Goal: Answer question/provide support: Share knowledge or assist other users

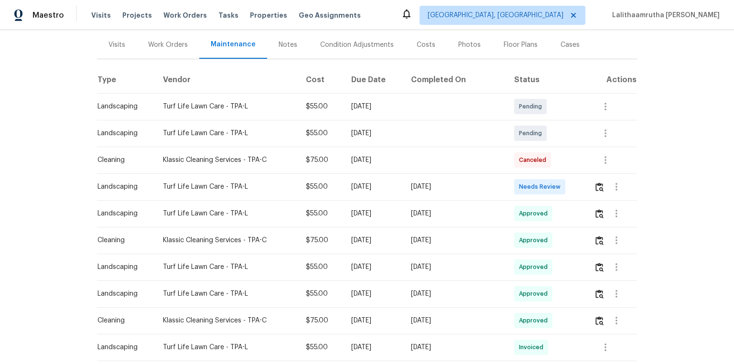
scroll to position [115, 0]
click at [522, 185] on img "button" at bounding box center [600, 186] width 8 height 9
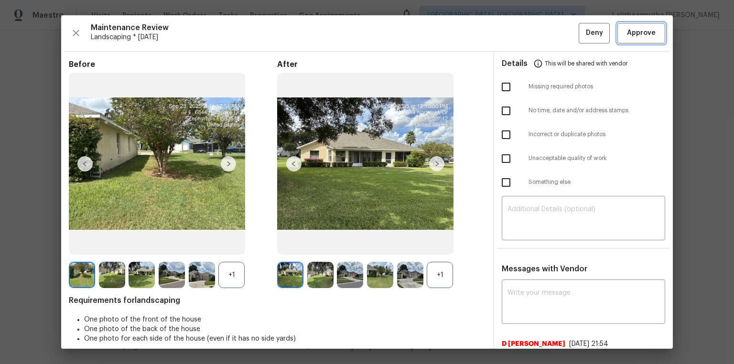
click at [522, 34] on span "Approve" at bounding box center [641, 33] width 29 height 12
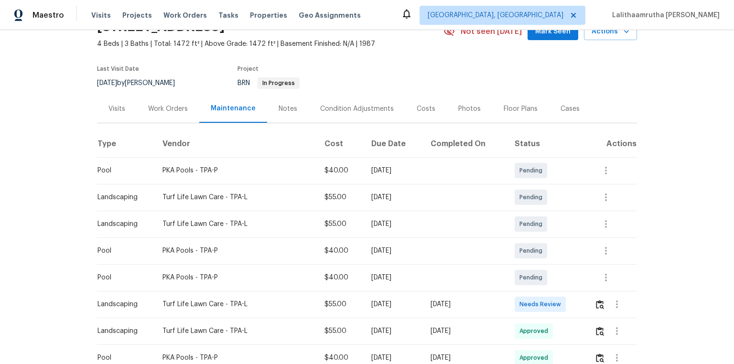
scroll to position [153, 0]
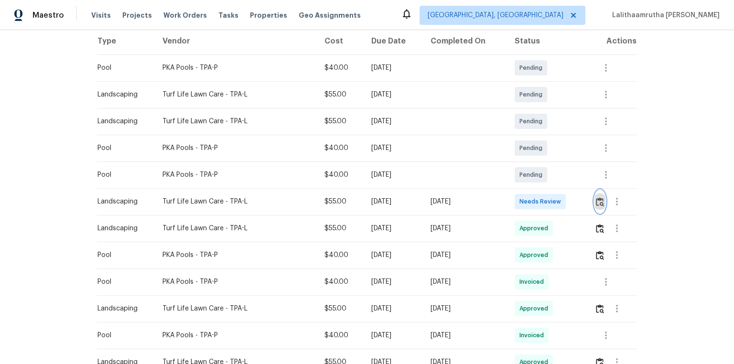
click at [522, 201] on img "button" at bounding box center [600, 201] width 8 height 9
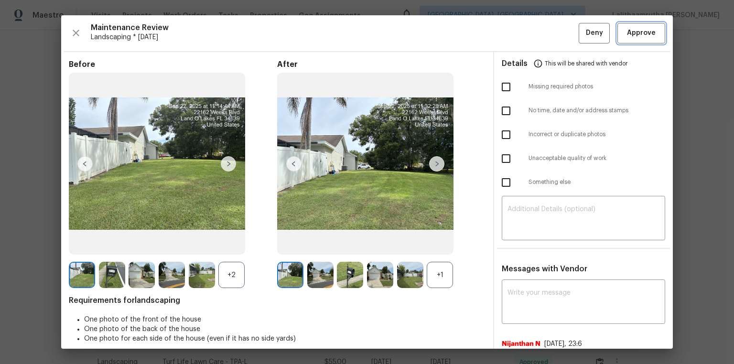
click at [522, 31] on span "Approve" at bounding box center [641, 33] width 29 height 12
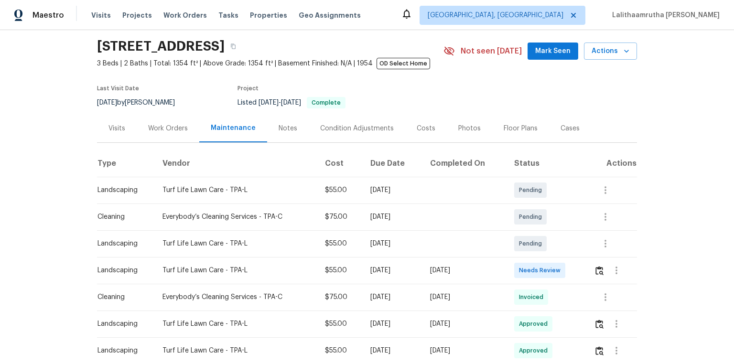
scroll to position [115, 0]
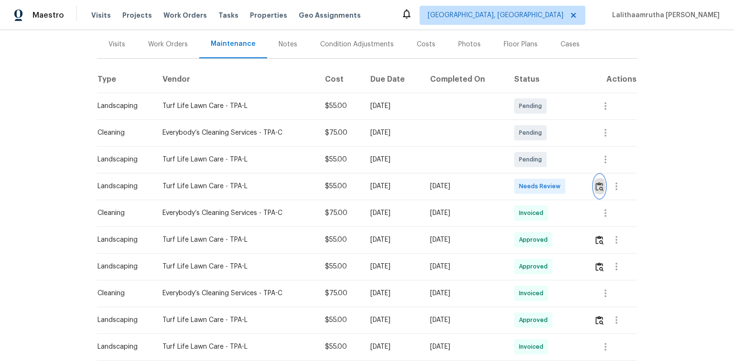
click at [522, 184] on img "button" at bounding box center [600, 186] width 8 height 9
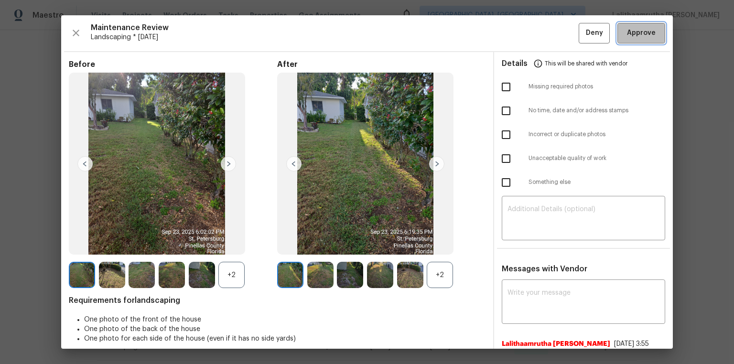
click at [522, 39] on button "Approve" at bounding box center [642, 33] width 48 height 21
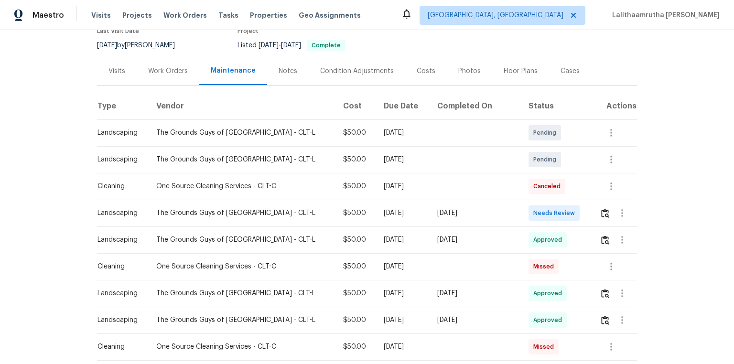
scroll to position [115, 0]
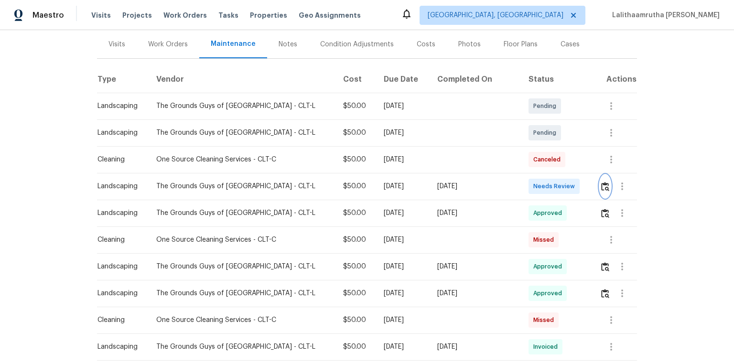
click at [522, 185] on img "button" at bounding box center [605, 186] width 8 height 9
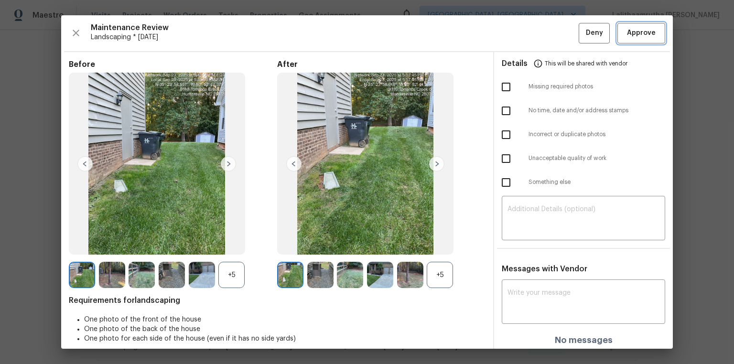
click at [522, 33] on span "Approve" at bounding box center [641, 33] width 29 height 12
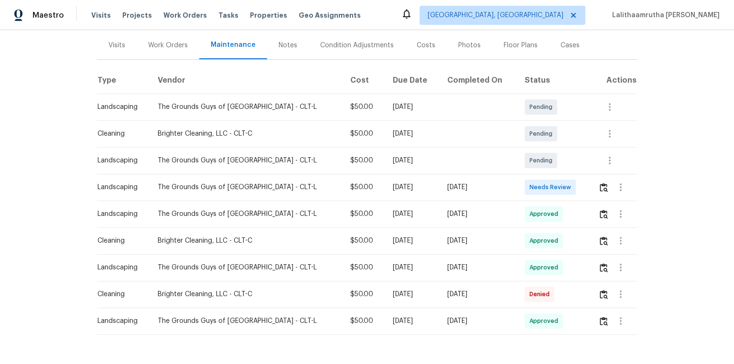
scroll to position [115, 0]
click at [522, 183] on img "button" at bounding box center [604, 186] width 8 height 9
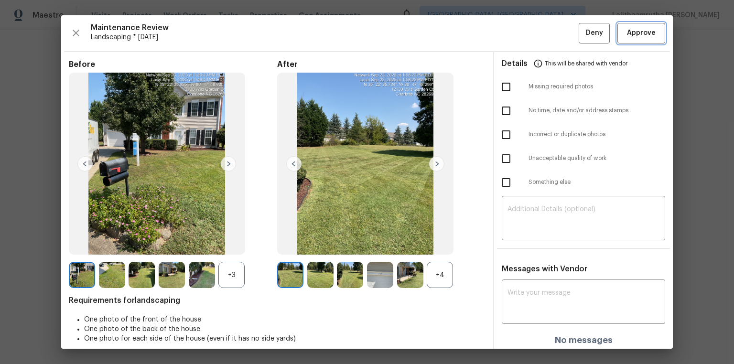
click at [522, 35] on span "Approve" at bounding box center [641, 33] width 29 height 12
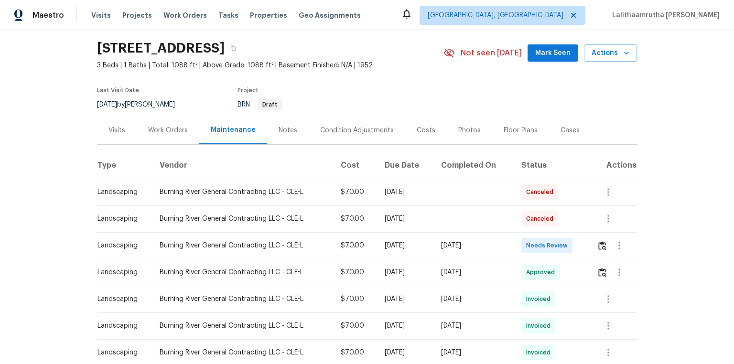
scroll to position [76, 0]
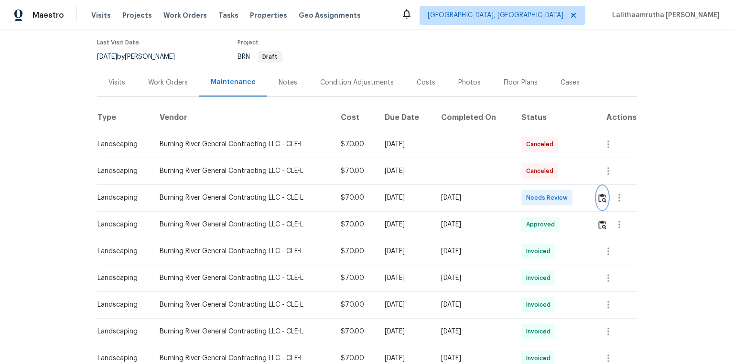
click at [522, 199] on img "button" at bounding box center [603, 198] width 8 height 9
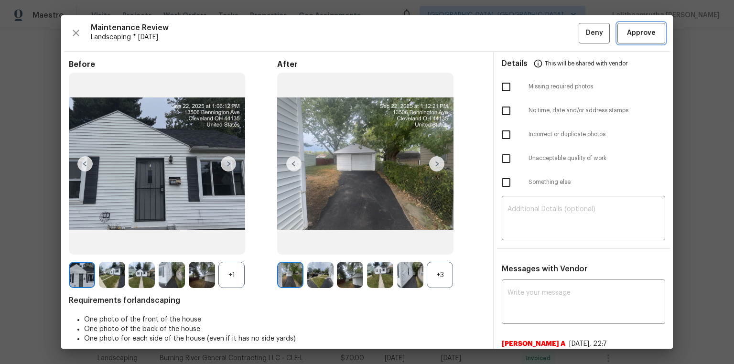
click at [522, 28] on span "Approve" at bounding box center [641, 33] width 33 height 12
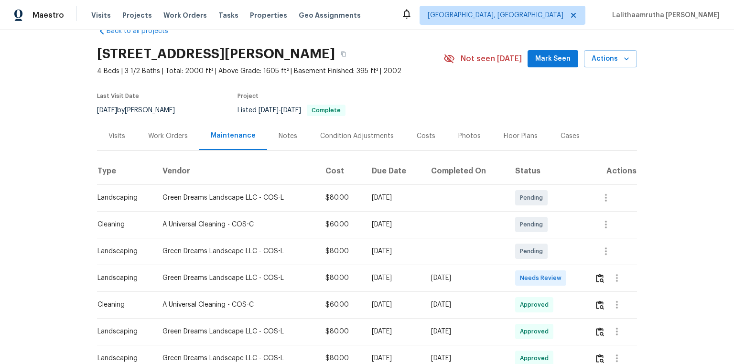
scroll to position [115, 0]
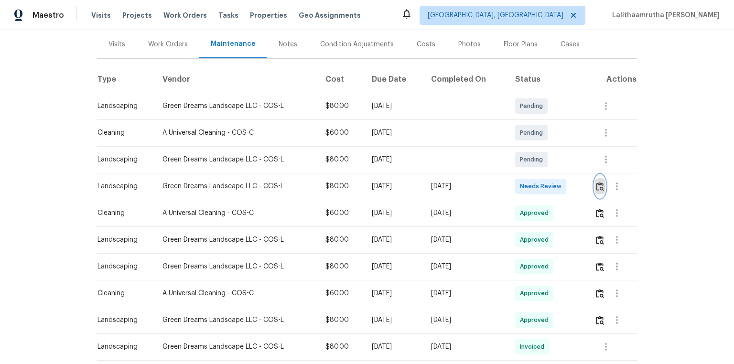
click at [522, 182] on img "button" at bounding box center [600, 186] width 8 height 9
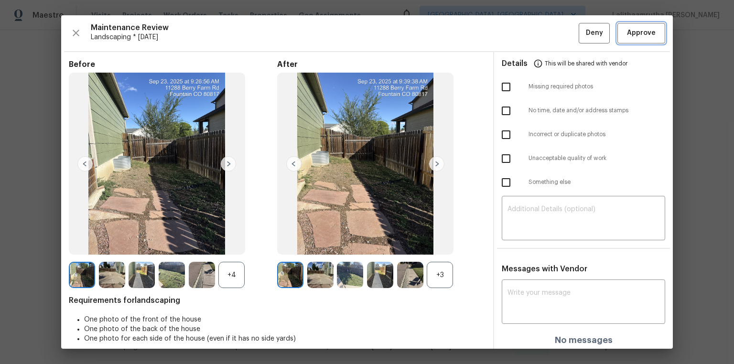
click at [522, 28] on span "Approve" at bounding box center [641, 33] width 29 height 12
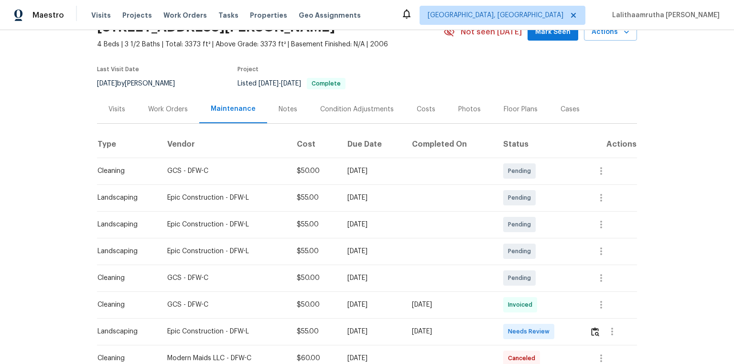
scroll to position [153, 0]
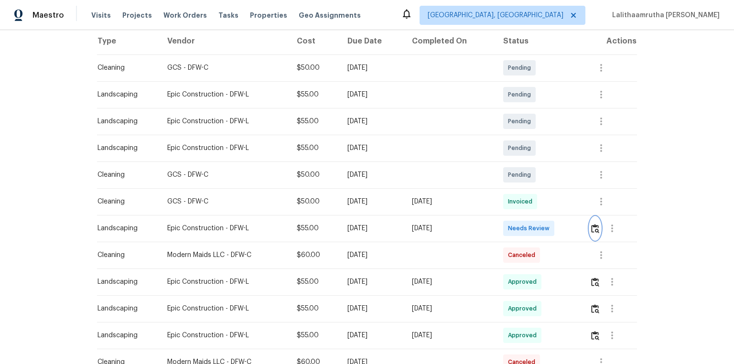
click at [522, 231] on img "button" at bounding box center [595, 228] width 8 height 9
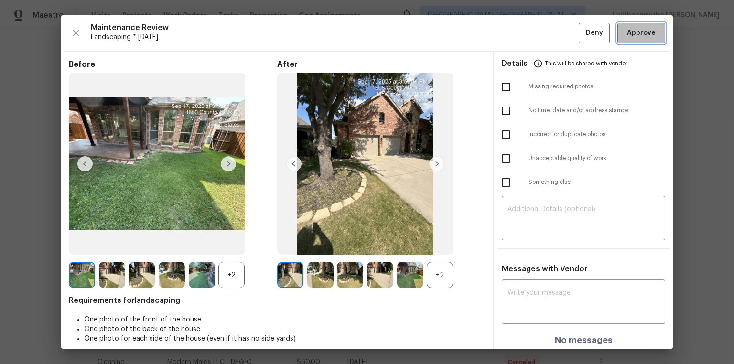
click at [522, 29] on span "Approve" at bounding box center [641, 33] width 29 height 12
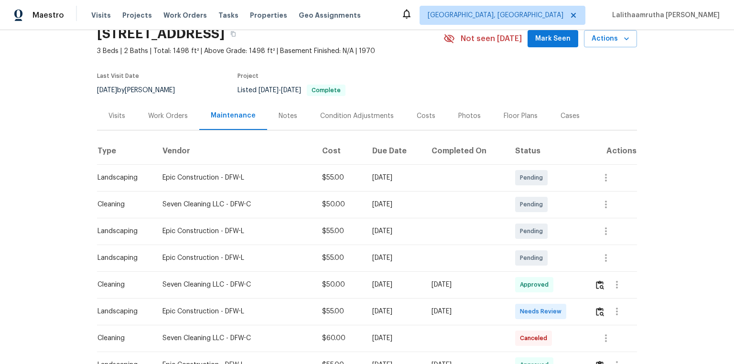
scroll to position [153, 0]
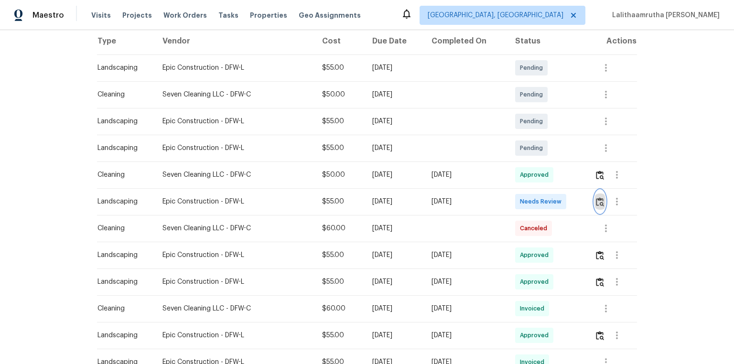
click at [522, 200] on button "button" at bounding box center [600, 201] width 11 height 23
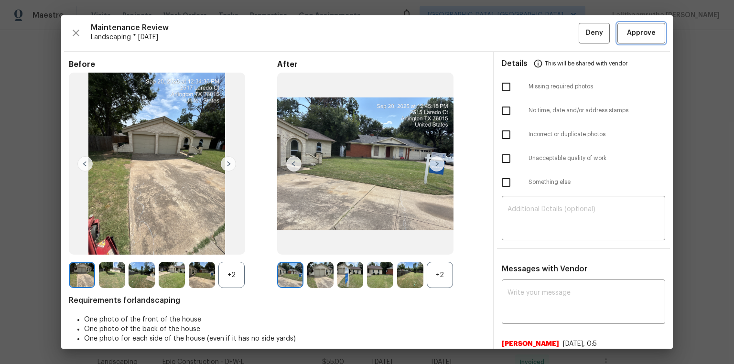
click at [522, 31] on span "Approve" at bounding box center [641, 33] width 29 height 12
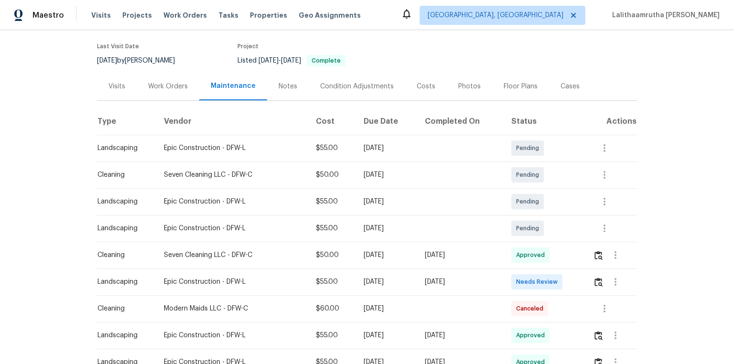
scroll to position [115, 0]
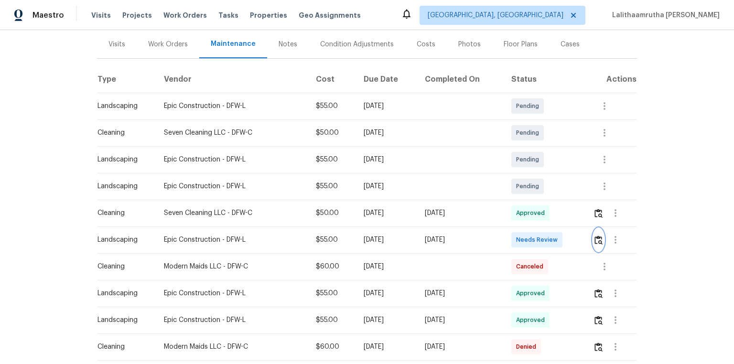
click at [522, 238] on img "button" at bounding box center [599, 240] width 8 height 9
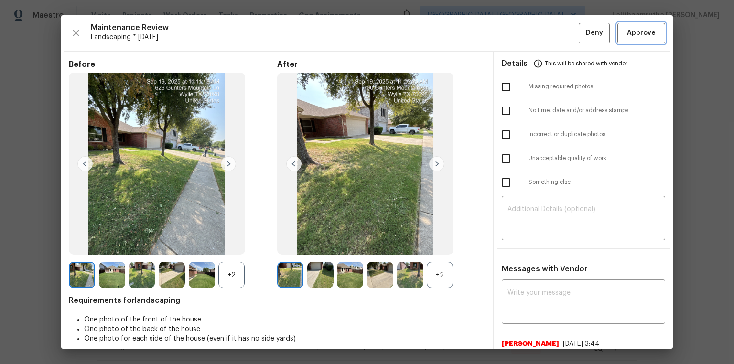
click at [522, 27] on button "Approve" at bounding box center [642, 33] width 48 height 21
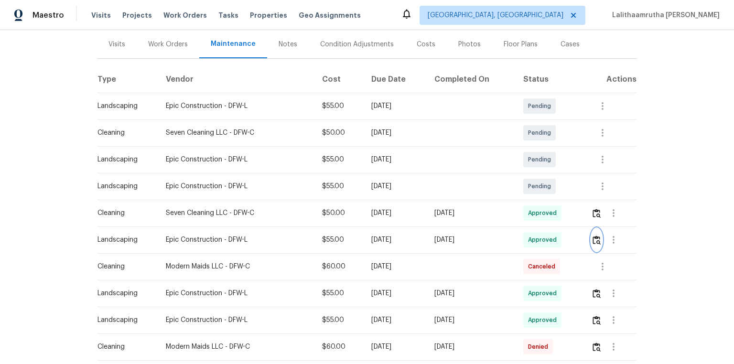
scroll to position [0, 0]
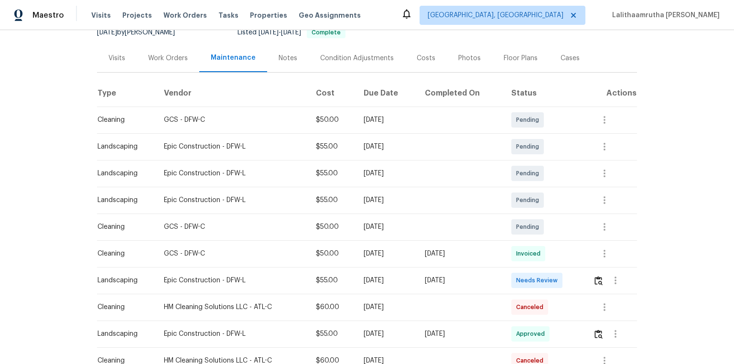
scroll to position [115, 0]
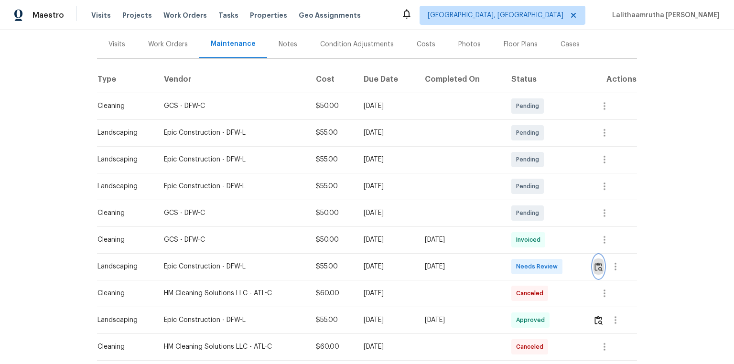
click at [522, 245] on img "button" at bounding box center [599, 266] width 8 height 9
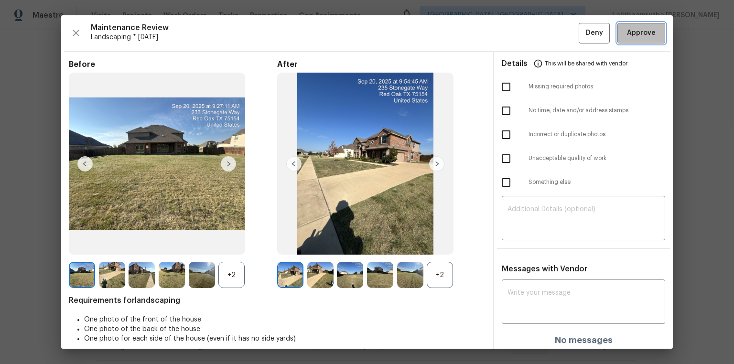
click at [522, 36] on span "Approve" at bounding box center [641, 33] width 29 height 12
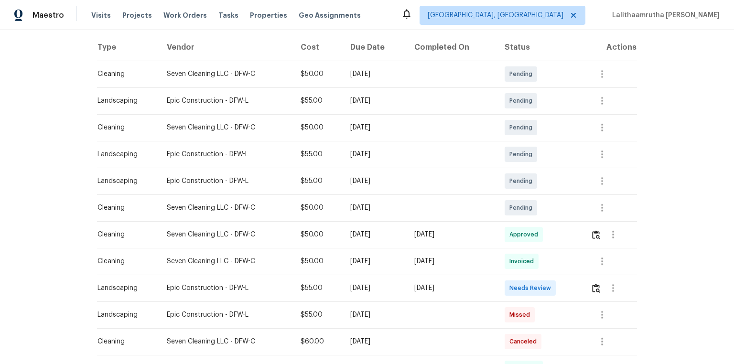
scroll to position [153, 0]
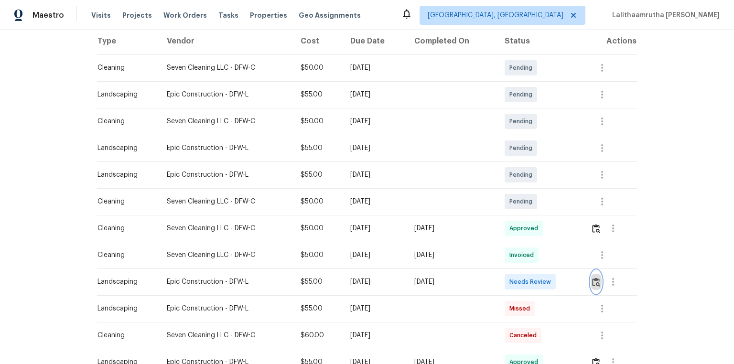
click at [522, 245] on img "button" at bounding box center [596, 282] width 8 height 9
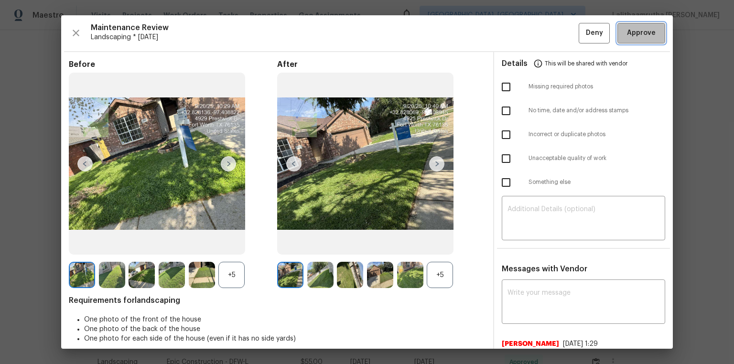
click at [522, 33] on span "Approve" at bounding box center [641, 33] width 29 height 12
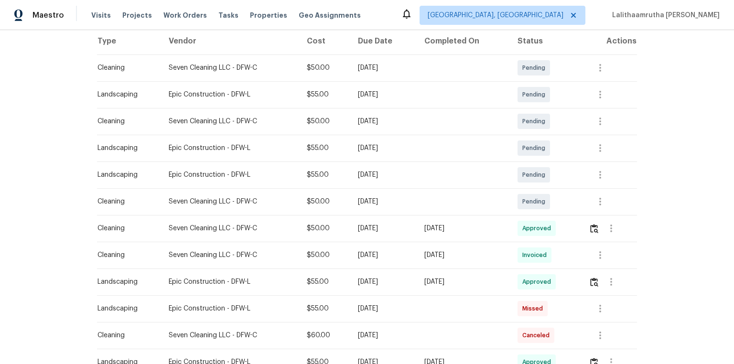
click at [522, 1] on div "Maestro Visits Projects Work Orders Tasks Properties Geo Assignments Albuquerqu…" at bounding box center [367, 15] width 734 height 30
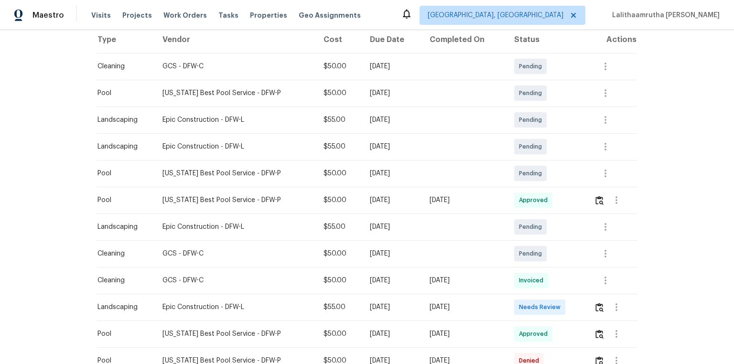
scroll to position [191, 0]
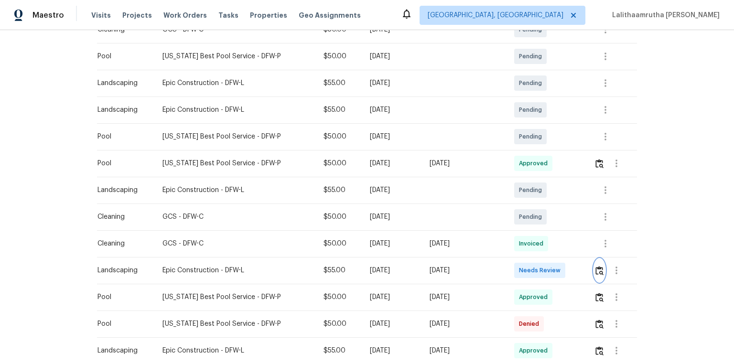
click at [522, 245] on button "button" at bounding box center [599, 270] width 11 height 23
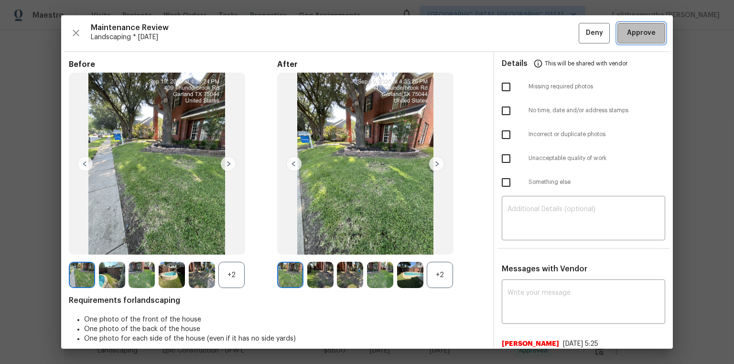
click at [522, 37] on span "Approve" at bounding box center [641, 33] width 29 height 12
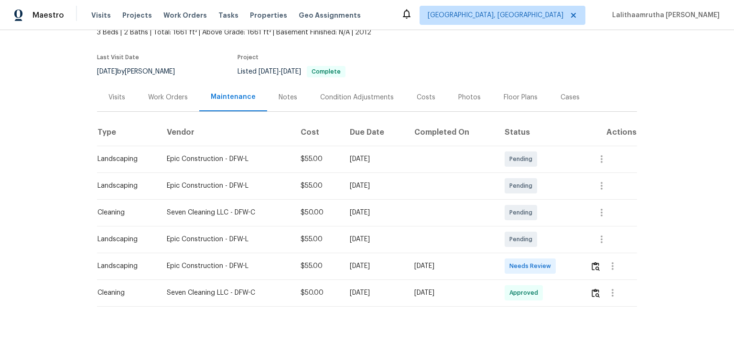
scroll to position [67, 0]
click at [522, 245] on img "button" at bounding box center [596, 266] width 8 height 9
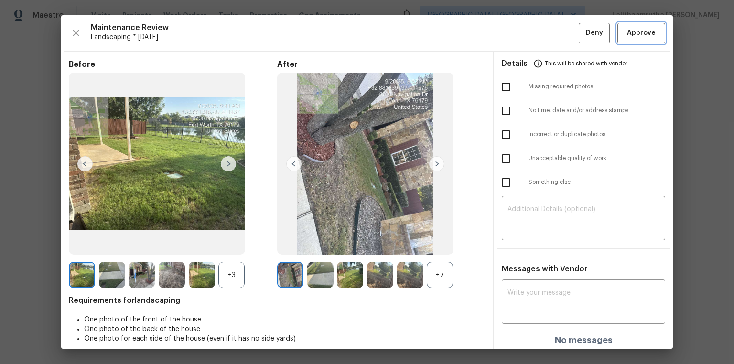
click at [522, 33] on span "Approve" at bounding box center [641, 33] width 29 height 12
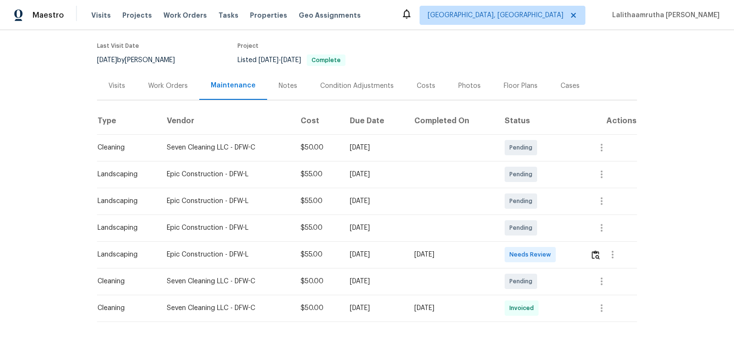
scroll to position [76, 0]
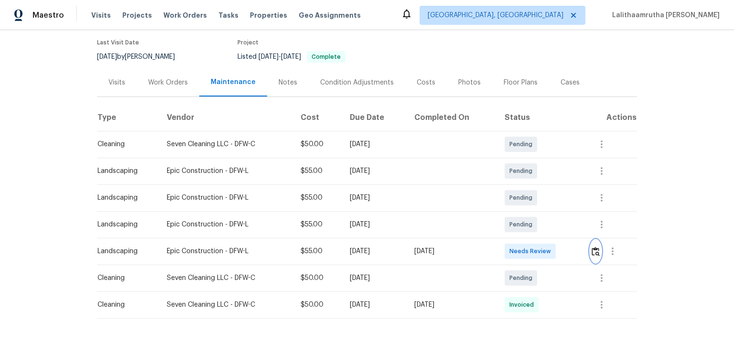
click at [522, 245] on img "button" at bounding box center [596, 251] width 8 height 9
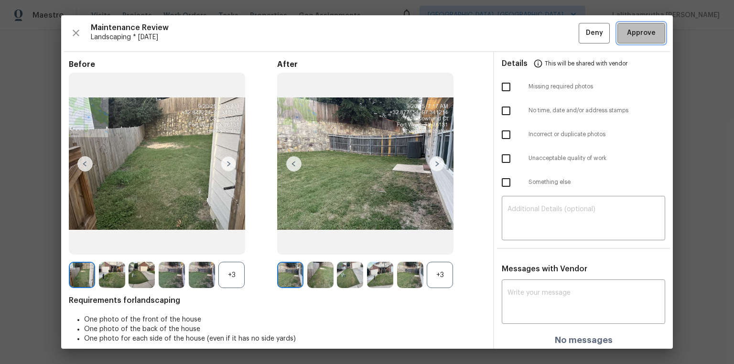
click at [522, 26] on button "Approve" at bounding box center [642, 33] width 48 height 21
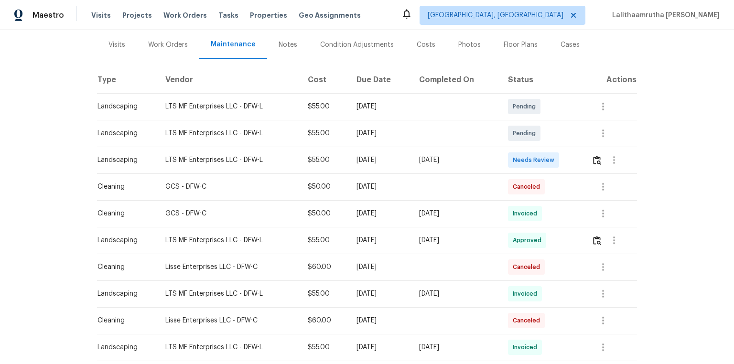
scroll to position [115, 0]
click at [522, 157] on img "button" at bounding box center [597, 159] width 8 height 9
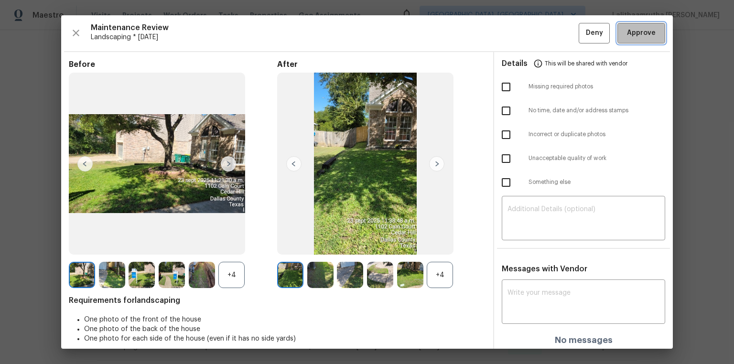
click at [522, 41] on button "Approve" at bounding box center [642, 33] width 48 height 21
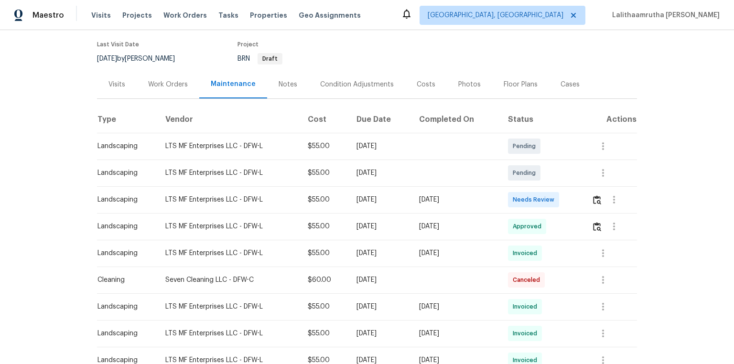
scroll to position [115, 0]
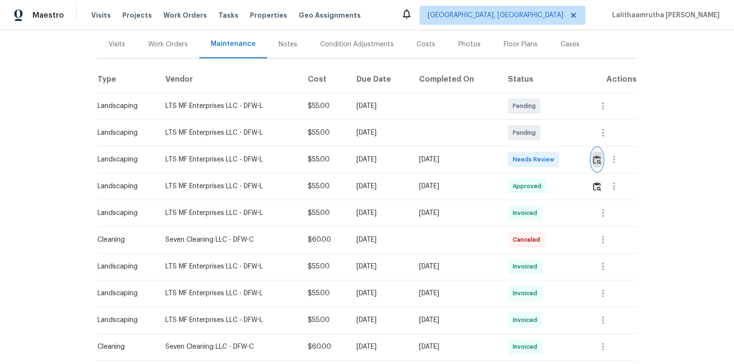
click at [522, 154] on button "button" at bounding box center [597, 159] width 11 height 23
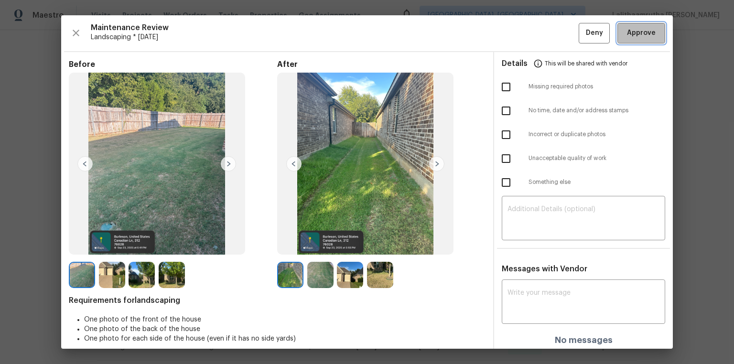
click at [522, 37] on span "Approve" at bounding box center [641, 33] width 29 height 12
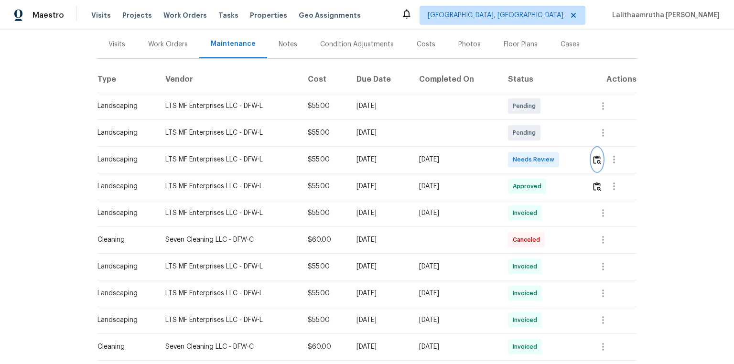
click at [522, 163] on img "button" at bounding box center [597, 159] width 8 height 9
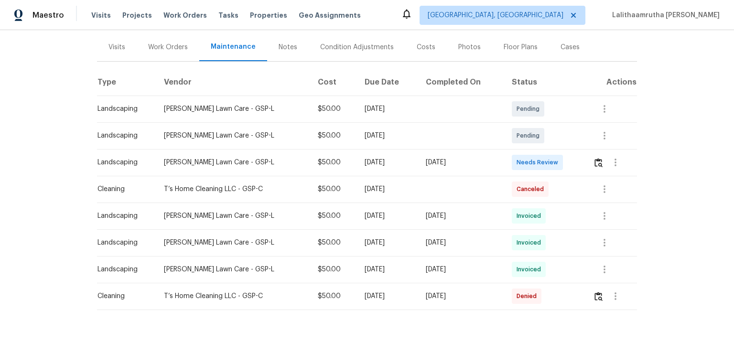
scroll to position [115, 0]
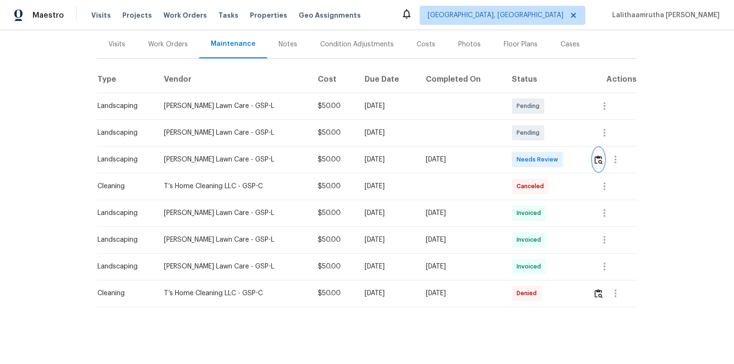
click at [522, 159] on img "button" at bounding box center [599, 159] width 8 height 9
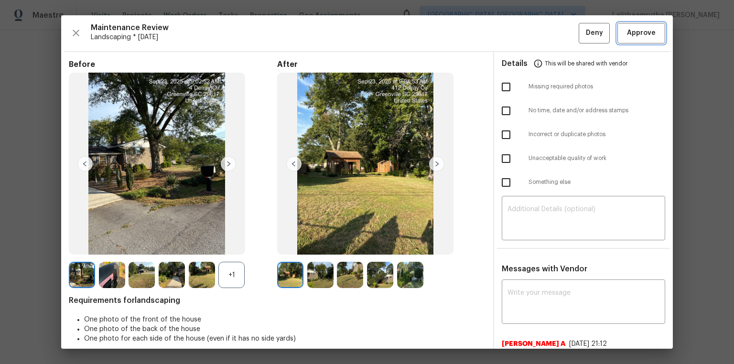
click at [522, 27] on span "Approve" at bounding box center [641, 33] width 29 height 12
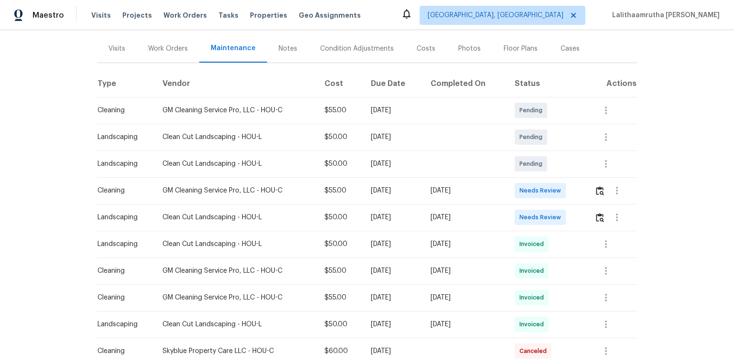
scroll to position [115, 0]
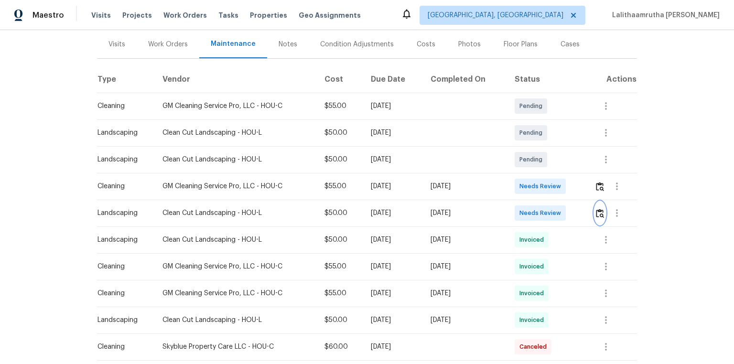
click at [522, 211] on img "button" at bounding box center [600, 213] width 8 height 9
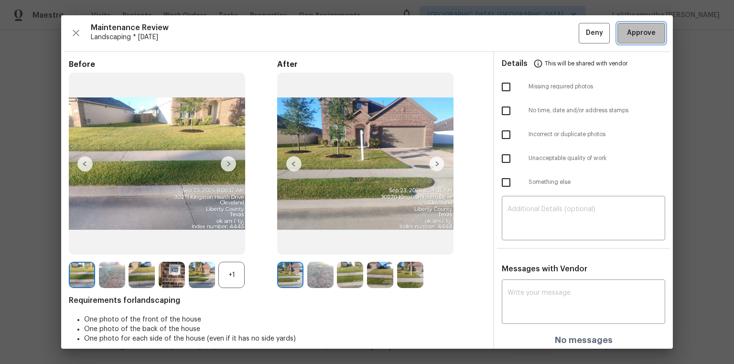
click at [522, 34] on span "Approve" at bounding box center [641, 33] width 29 height 12
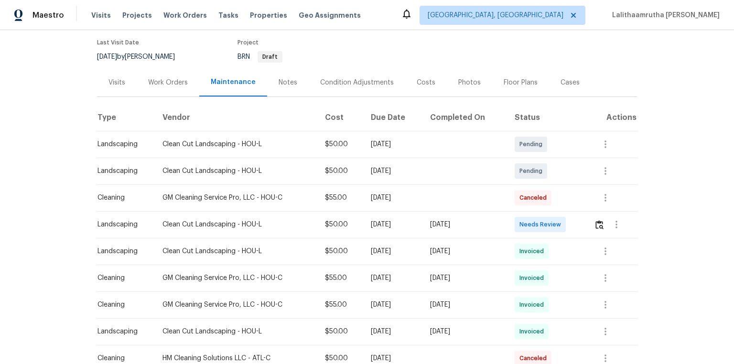
scroll to position [115, 0]
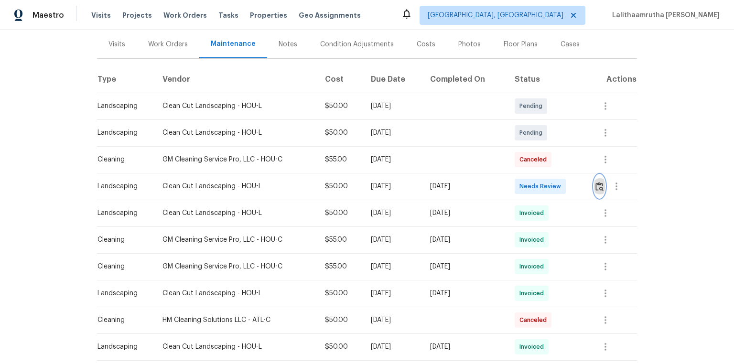
click at [522, 185] on img "button" at bounding box center [600, 186] width 8 height 9
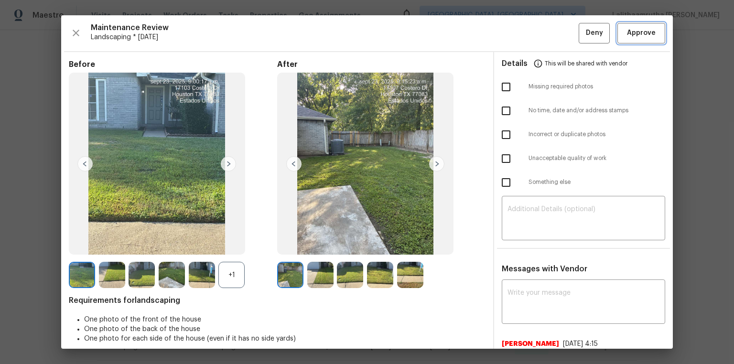
click at [522, 36] on span "Approve" at bounding box center [641, 33] width 29 height 12
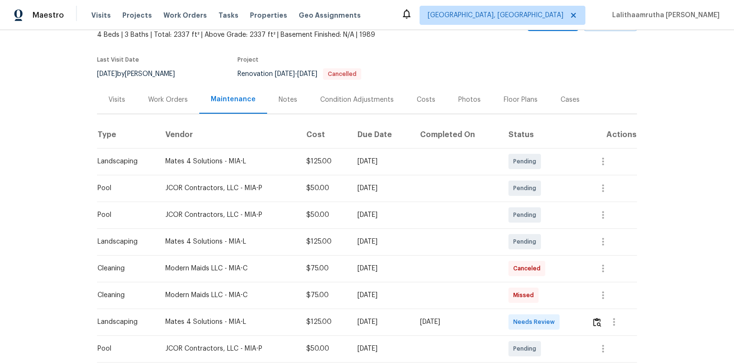
scroll to position [153, 0]
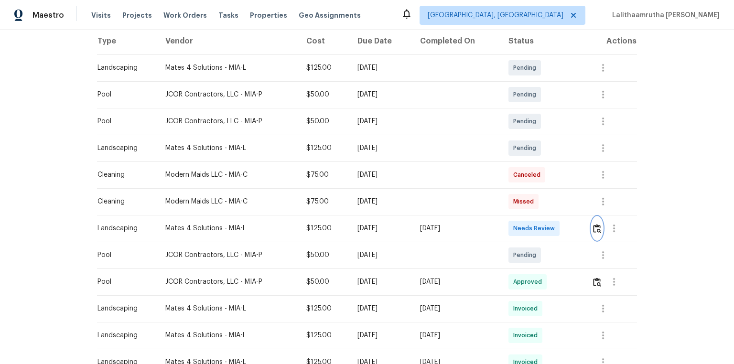
click at [522, 233] on img "button" at bounding box center [597, 228] width 8 height 9
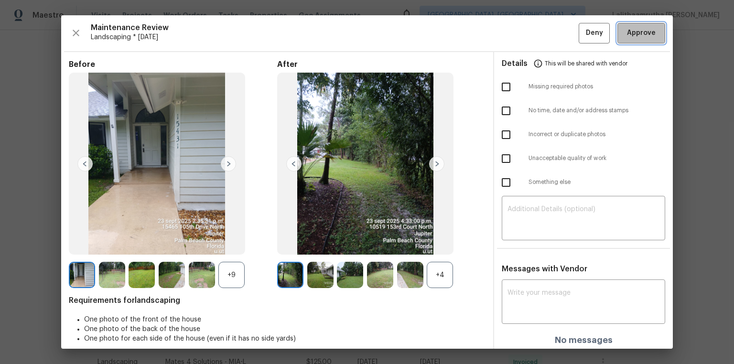
click at [522, 31] on span "Approve" at bounding box center [641, 33] width 29 height 12
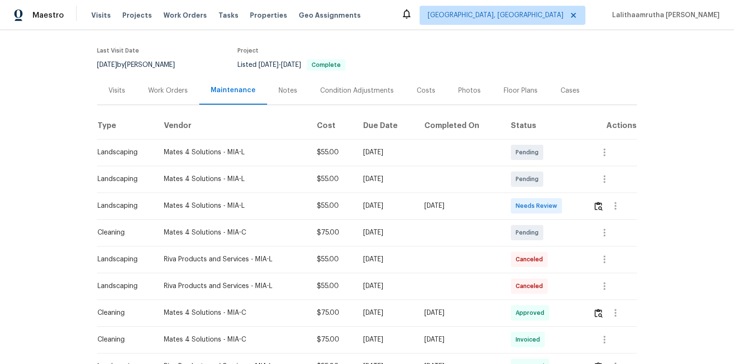
scroll to position [153, 0]
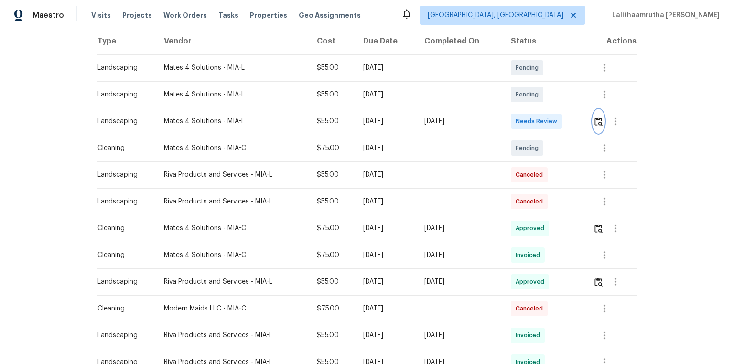
click at [522, 127] on button "button" at bounding box center [598, 121] width 11 height 23
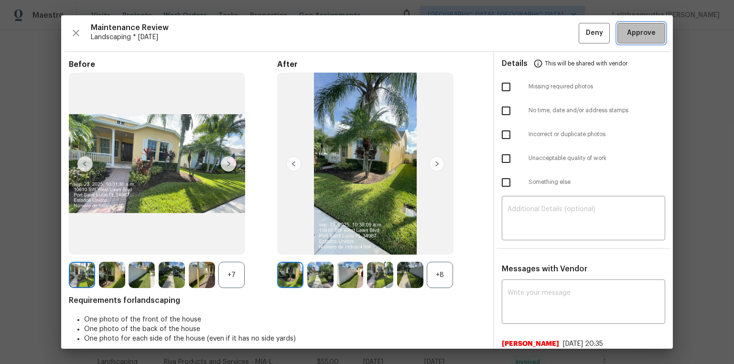
click at [522, 38] on span "Approve" at bounding box center [641, 33] width 29 height 12
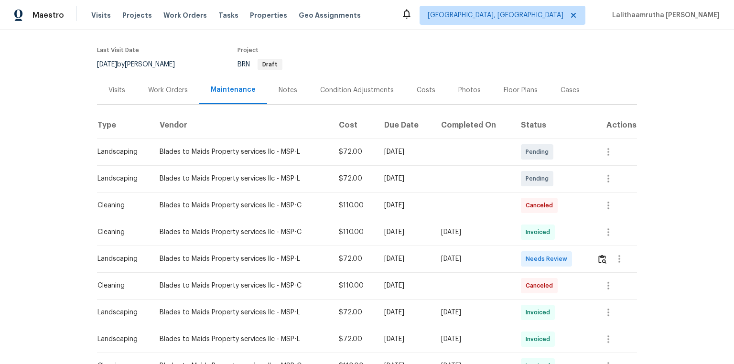
scroll to position [153, 0]
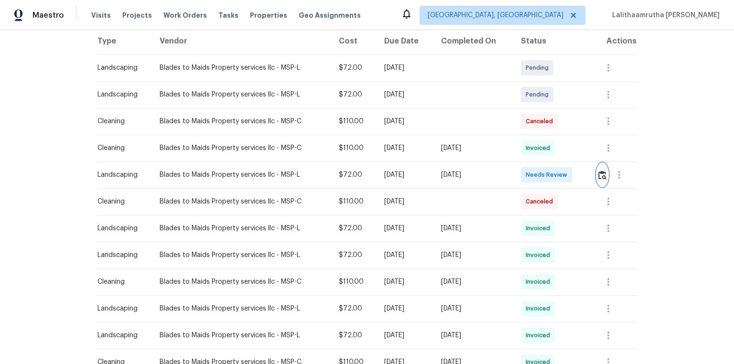
click at [522, 172] on img "button" at bounding box center [603, 175] width 8 height 9
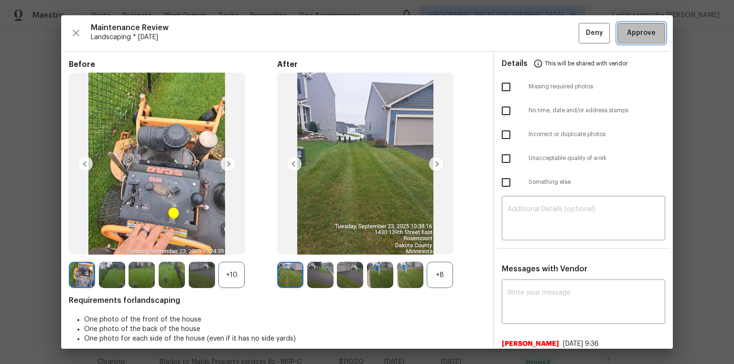
click at [522, 32] on span "Approve" at bounding box center [641, 33] width 29 height 12
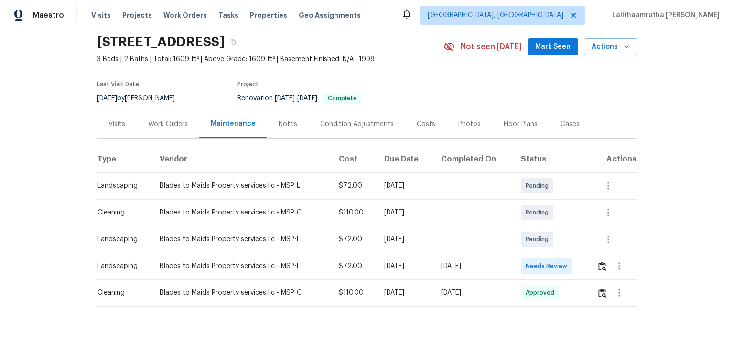
scroll to position [40, 0]
click at [522, 245] on img "button" at bounding box center [603, 266] width 8 height 9
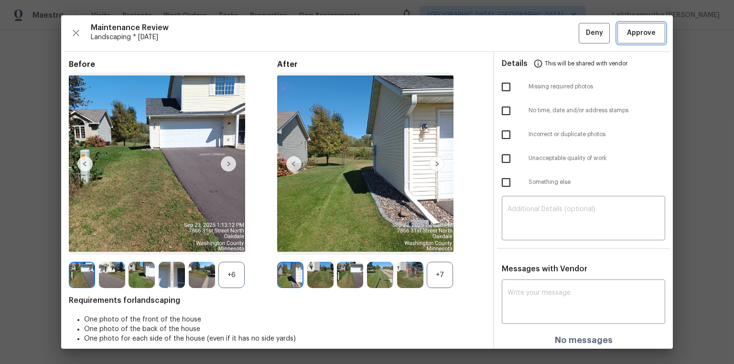
click at [522, 28] on span "Approve" at bounding box center [641, 33] width 29 height 12
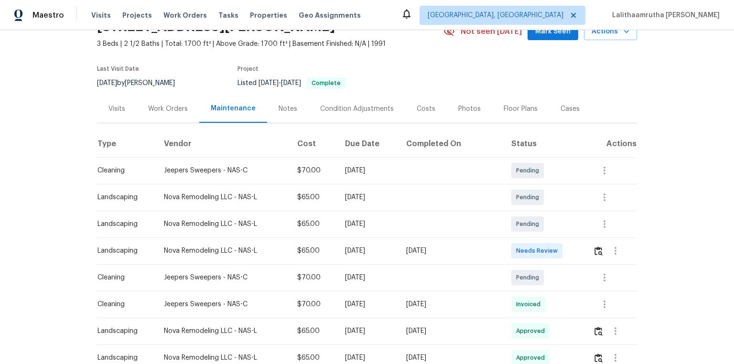
scroll to position [153, 0]
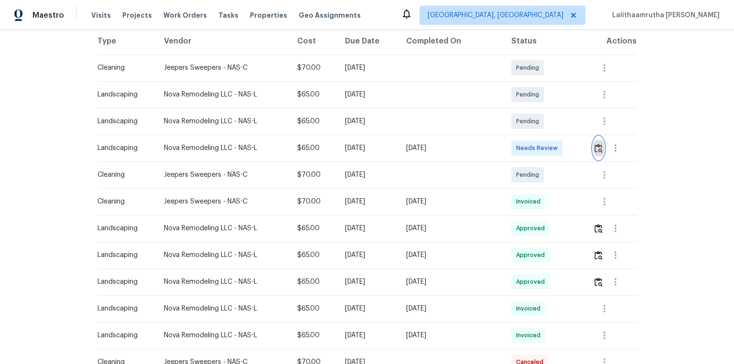
click at [522, 145] on img "button" at bounding box center [599, 148] width 8 height 9
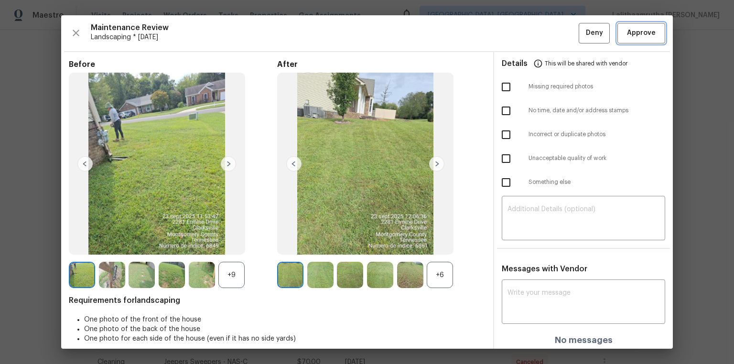
click at [522, 33] on span "Approve" at bounding box center [641, 33] width 29 height 12
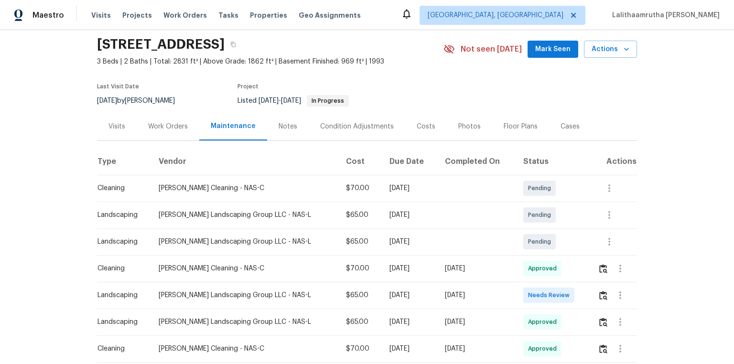
scroll to position [76, 0]
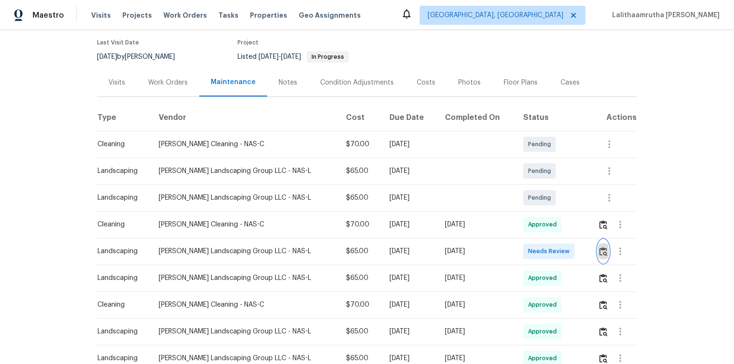
click at [522, 245] on button "button" at bounding box center [603, 251] width 11 height 23
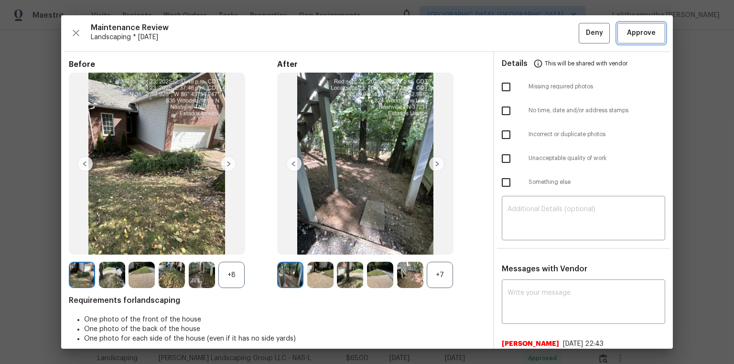
click at [522, 35] on span "Approve" at bounding box center [641, 33] width 29 height 12
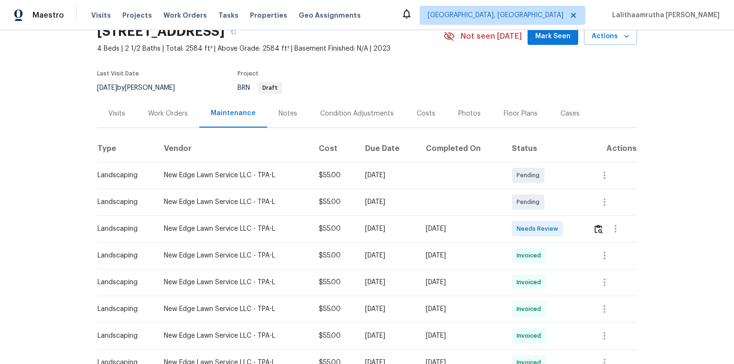
scroll to position [115, 0]
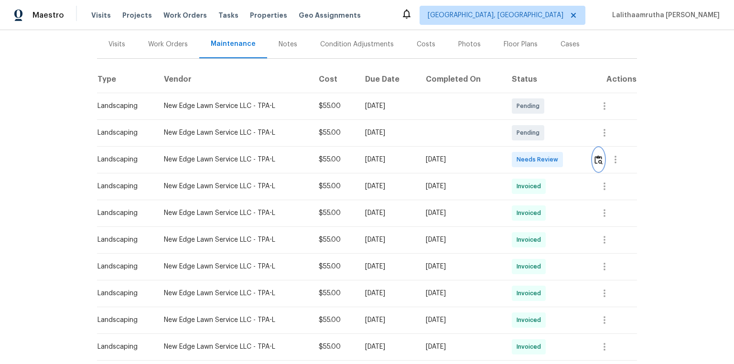
click at [522, 160] on img "button" at bounding box center [599, 159] width 8 height 9
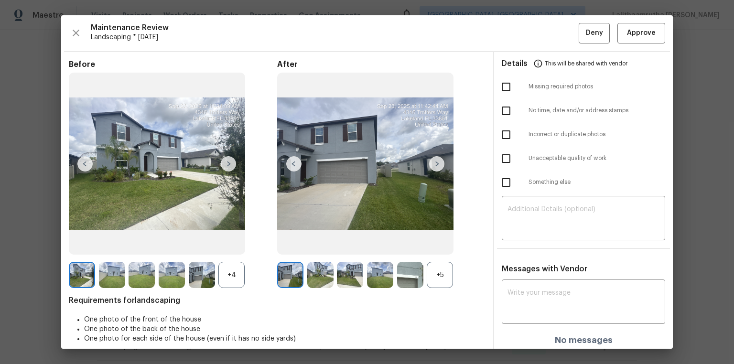
click at [522, 15] on div "Maintenance Review Landscaping * Mon, Sep 22 Deny Approve Before +4 After +5 Re…" at bounding box center [367, 182] width 612 height 334
click at [522, 37] on span "Approve" at bounding box center [641, 33] width 29 height 12
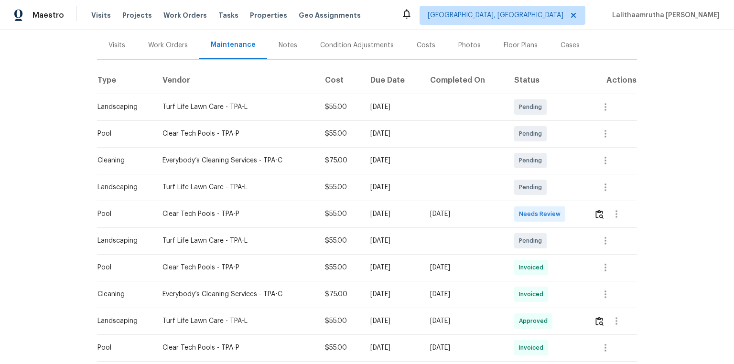
scroll to position [115, 0]
click at [522, 214] on img "button" at bounding box center [600, 213] width 8 height 9
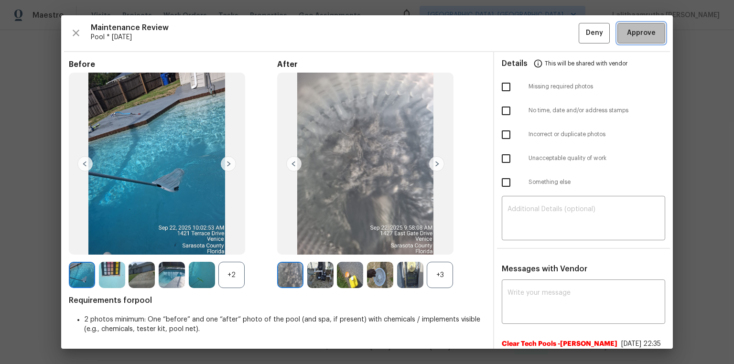
click at [522, 29] on span "Approve" at bounding box center [641, 33] width 29 height 12
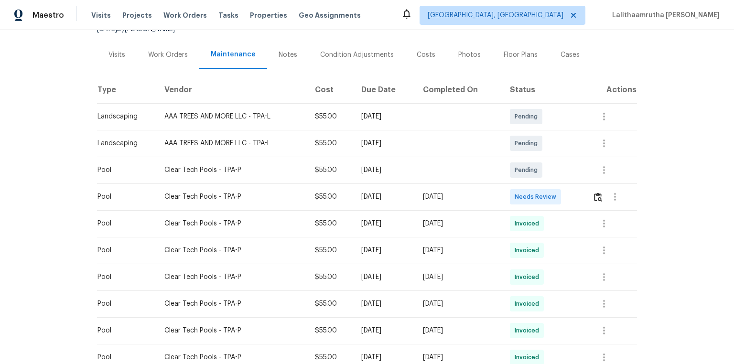
scroll to position [115, 0]
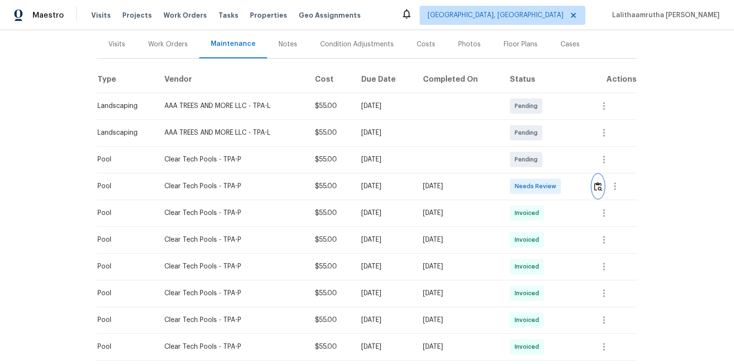
click at [522, 189] on img "button" at bounding box center [598, 186] width 8 height 9
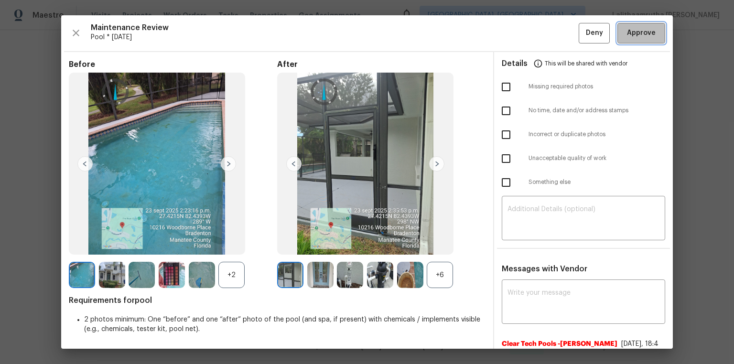
click at [522, 36] on span "Approve" at bounding box center [641, 33] width 29 height 12
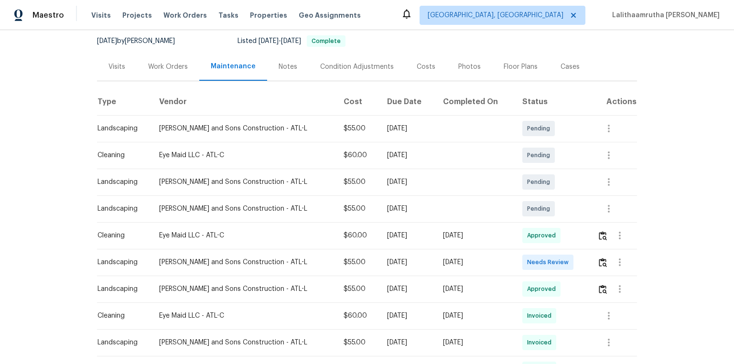
scroll to position [115, 0]
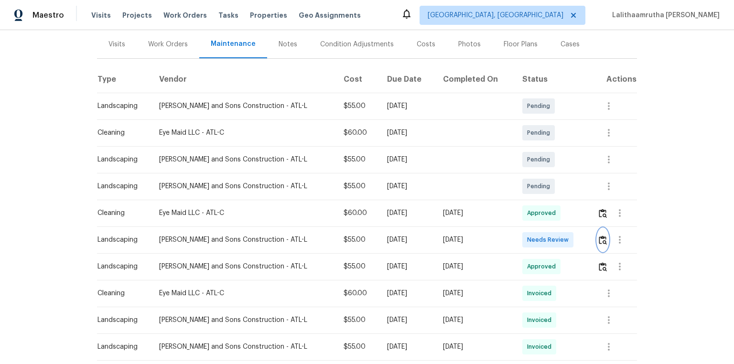
click at [522, 241] on img "button" at bounding box center [603, 240] width 8 height 9
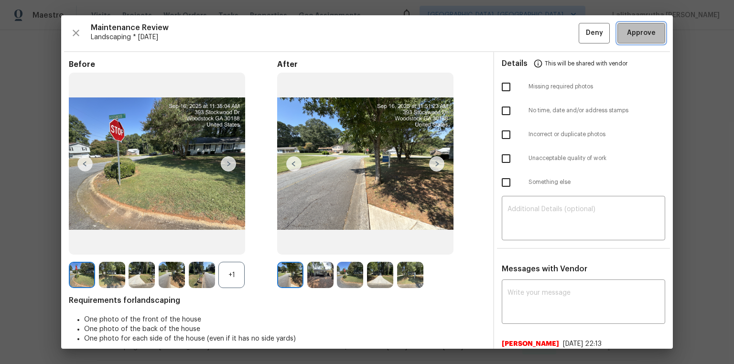
click at [522, 36] on span "Approve" at bounding box center [641, 33] width 29 height 12
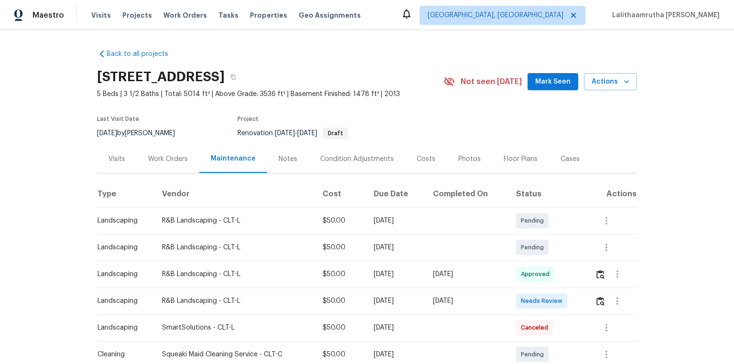
scroll to position [76, 0]
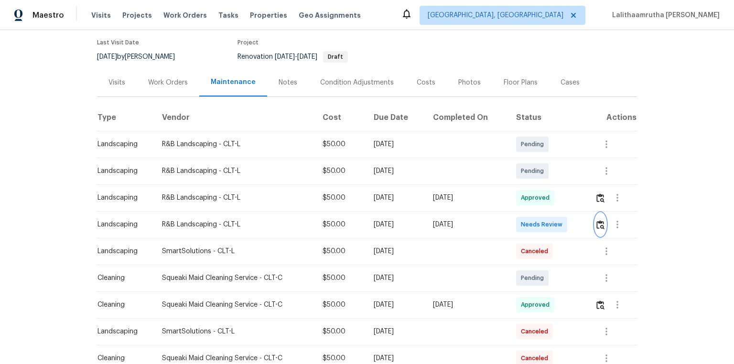
click at [522, 227] on img "button" at bounding box center [601, 224] width 8 height 9
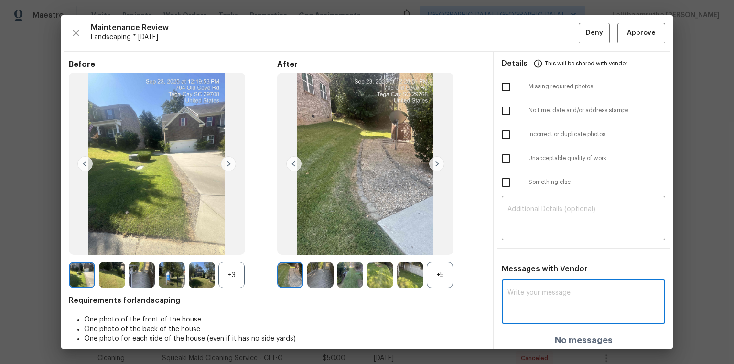
click at [522, 245] on textarea at bounding box center [584, 303] width 152 height 27
paste textarea "Maintenance Audit Team: Hello! Unfortunately, this landscaping visit completed …"
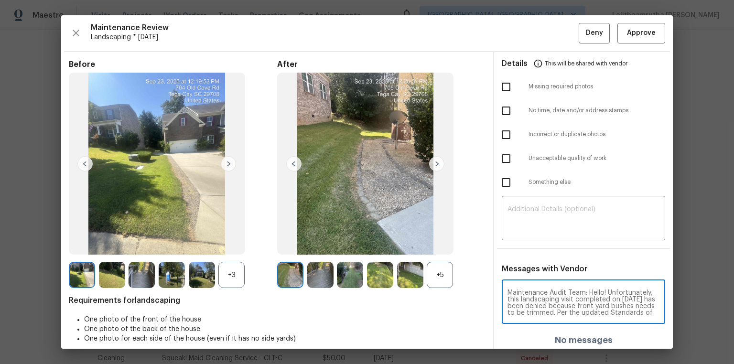
scroll to position [100, 0]
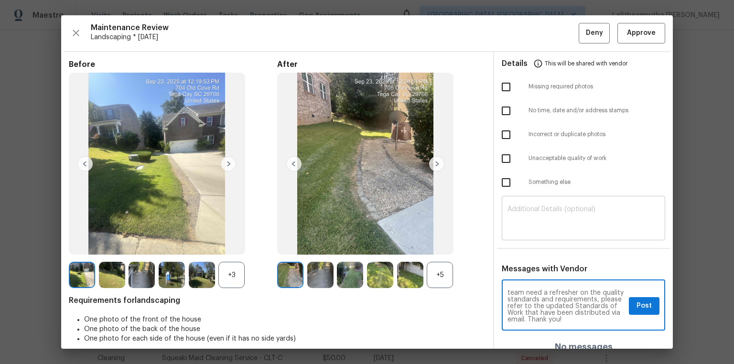
type textarea "Maintenance Audit Team: Hello! Unfortunately, this landscaping visit completed …"
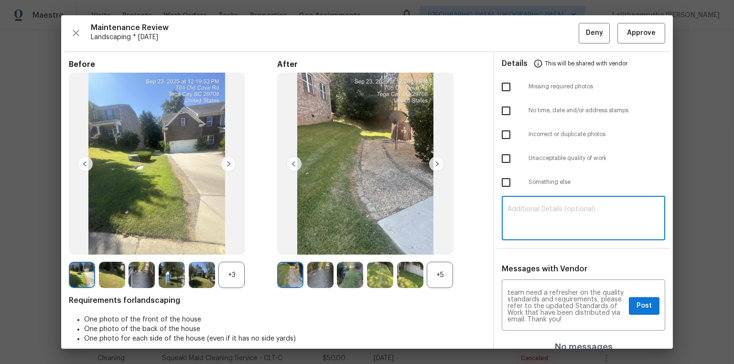
click at [522, 220] on textarea at bounding box center [584, 219] width 152 height 27
paste textarea "Maintenance Audit Team: Hello! Unfortunately, this landscaping visit completed …"
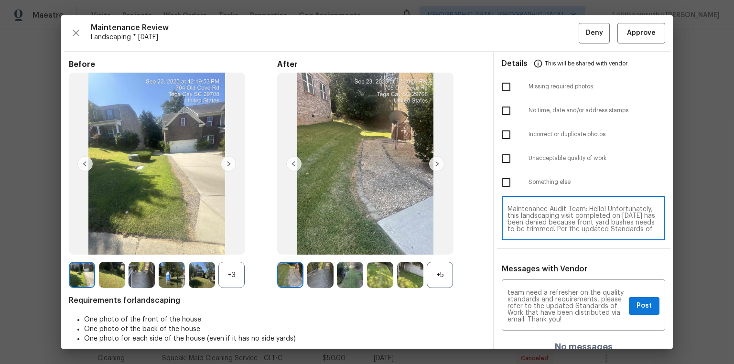
scroll to position [73, 0]
type textarea "Maintenance Audit Team: Hello! Unfortunately, this landscaping visit completed …"
click at [504, 159] on input "checkbox" at bounding box center [506, 159] width 20 height 20
checkbox input "true"
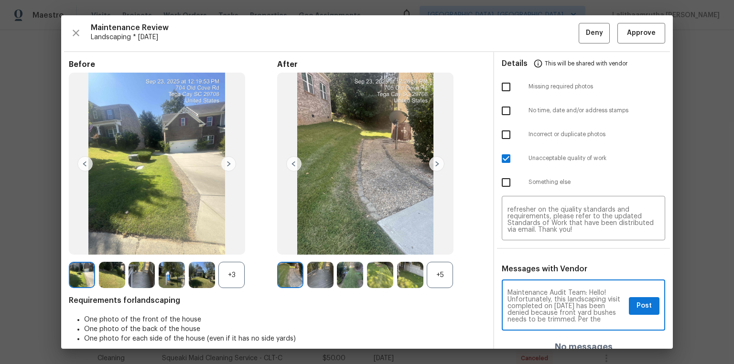
scroll to position [15, 0]
click at [522, 245] on span "Post" at bounding box center [644, 306] width 15 height 12
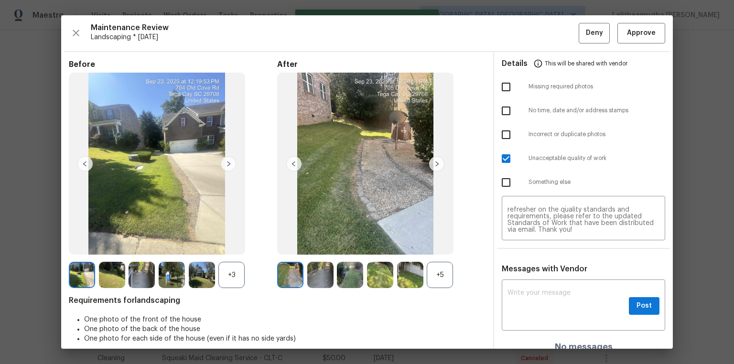
scroll to position [0, 0]
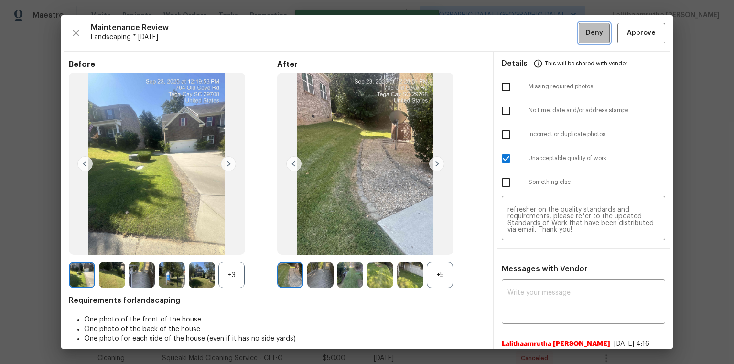
click at [522, 36] on span "Deny" at bounding box center [594, 33] width 17 height 12
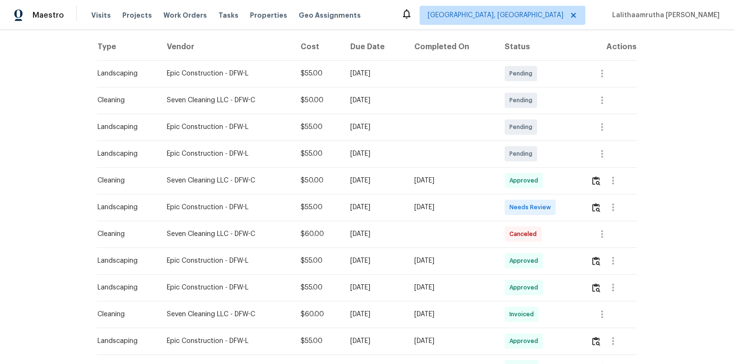
scroll to position [153, 0]
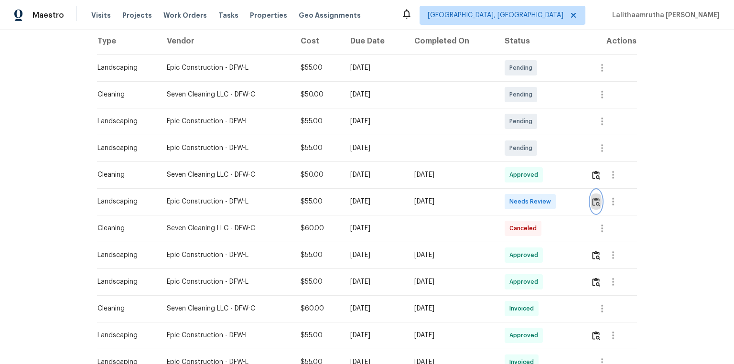
click at [522, 201] on img "button" at bounding box center [596, 201] width 8 height 9
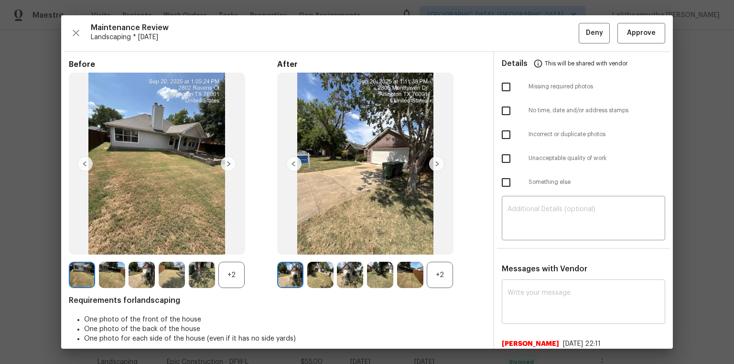
click at [522, 245] on textarea at bounding box center [584, 303] width 152 height 27
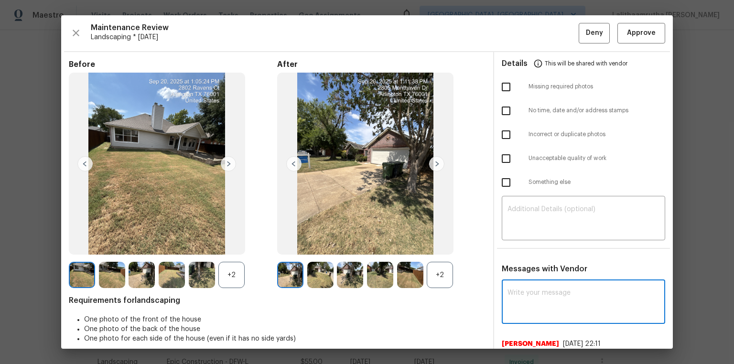
paste textarea "Maintenance Audit Team: Hello! Unfortunately, this landscaping visit completed …"
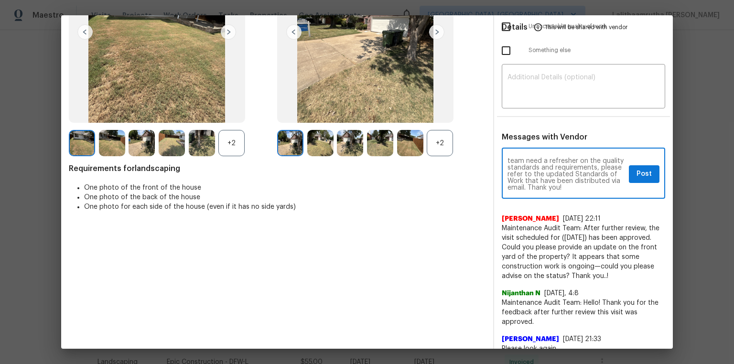
scroll to position [0, 0]
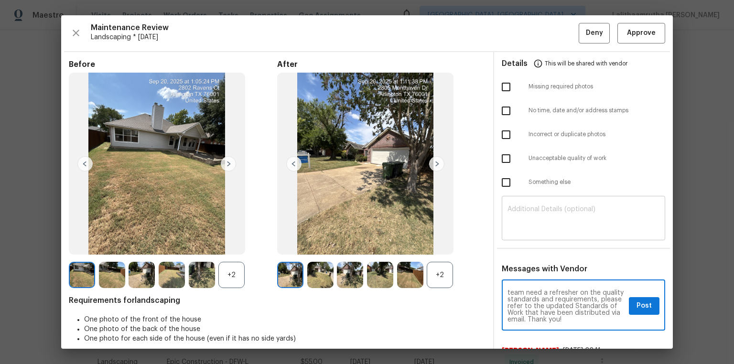
type textarea "Maintenance Audit Team: Hello! Unfortunately, this landscaping visit completed …"
click at [522, 200] on div "​" at bounding box center [583, 219] width 163 height 42
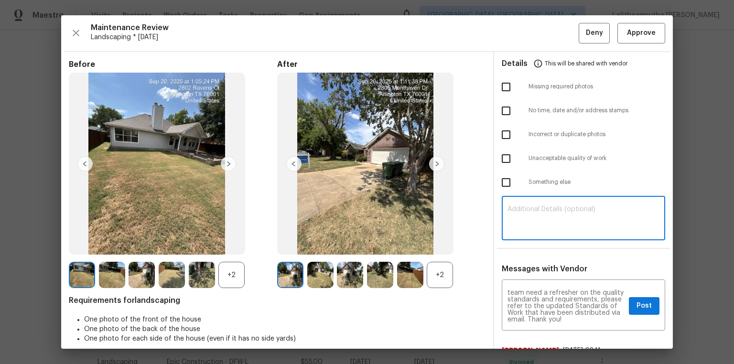
click at [522, 208] on textarea at bounding box center [584, 219] width 152 height 27
paste textarea "Maintenance Audit Team: Hello! Unfortunately, this landscaping visit completed …"
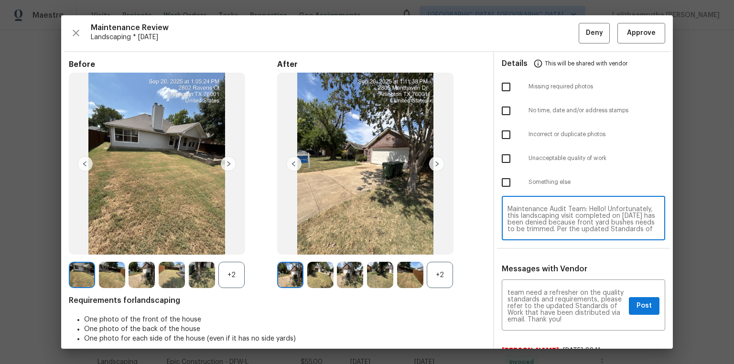
click at [522, 227] on textarea "Maintenance Audit Team: Hello! Unfortunately, this landscaping visit completed …" at bounding box center [584, 219] width 152 height 27
type textarea "Maintenance Audit Team: Hello! Unfortunately, this landscaping visit completed …"
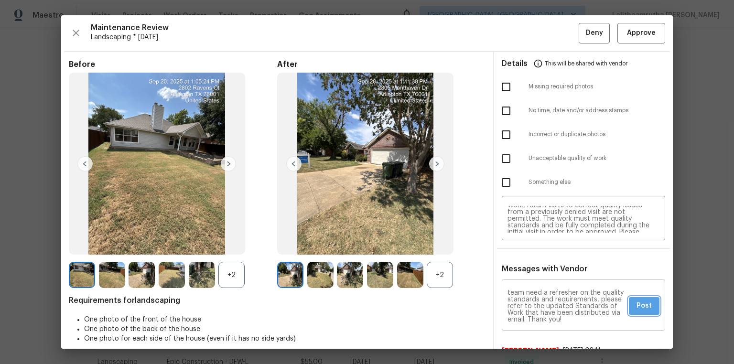
click at [522, 245] on span "Post" at bounding box center [644, 306] width 15 height 12
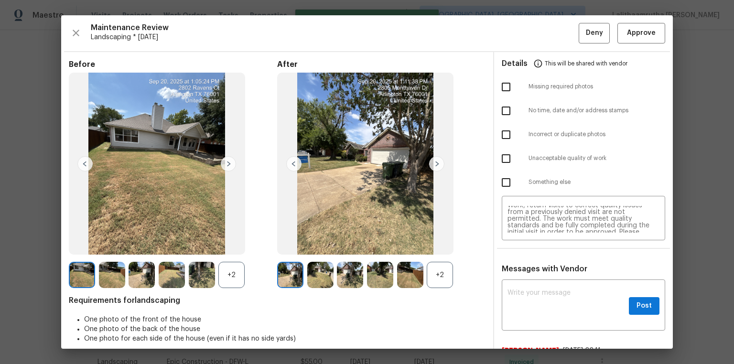
scroll to position [0, 0]
click at [506, 156] on input "checkbox" at bounding box center [506, 159] width 20 height 20
checkbox input "true"
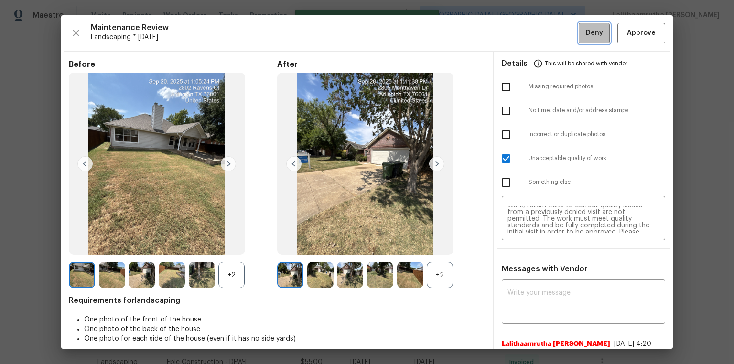
click at [522, 27] on span "Deny" at bounding box center [594, 33] width 17 height 12
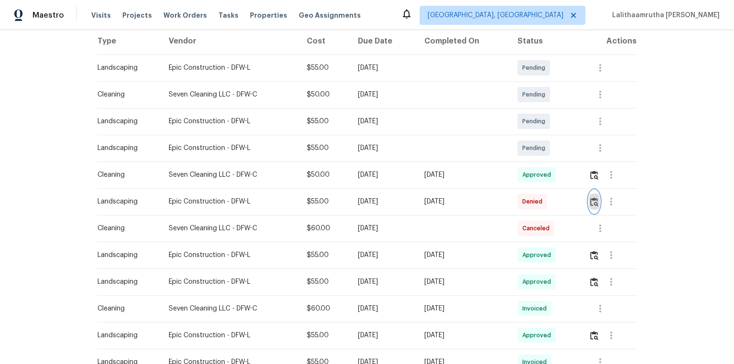
click at [522, 198] on img "button" at bounding box center [594, 201] width 8 height 9
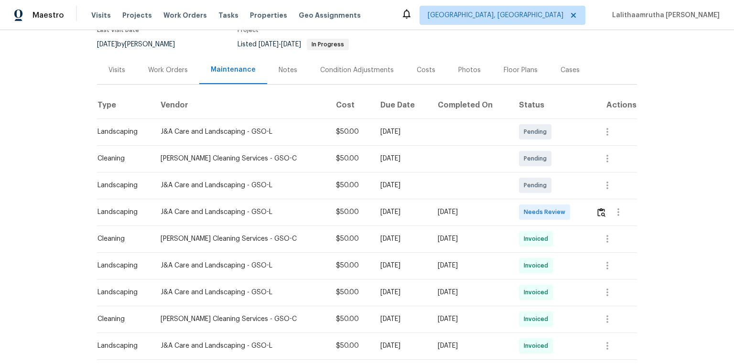
scroll to position [115, 0]
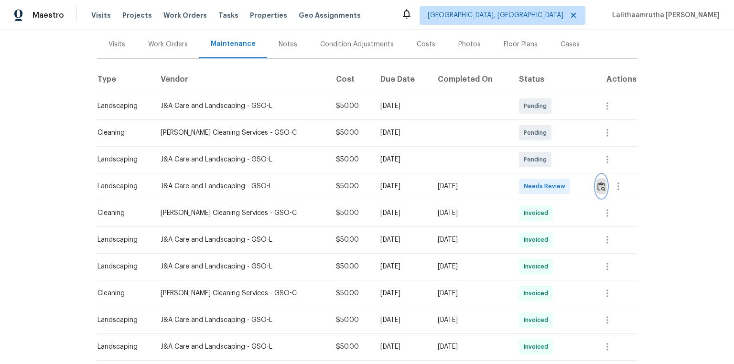
click at [522, 187] on img "button" at bounding box center [602, 186] width 8 height 9
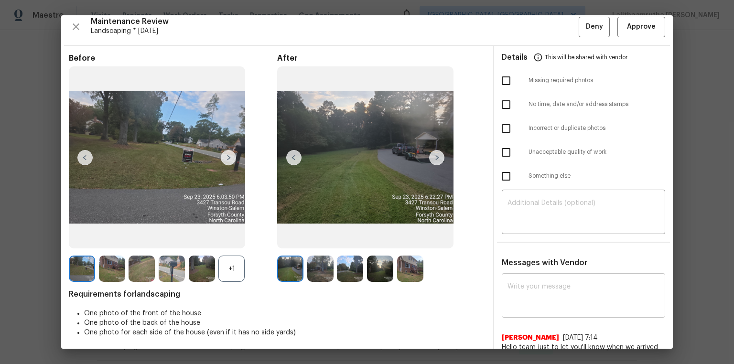
scroll to position [8, 0]
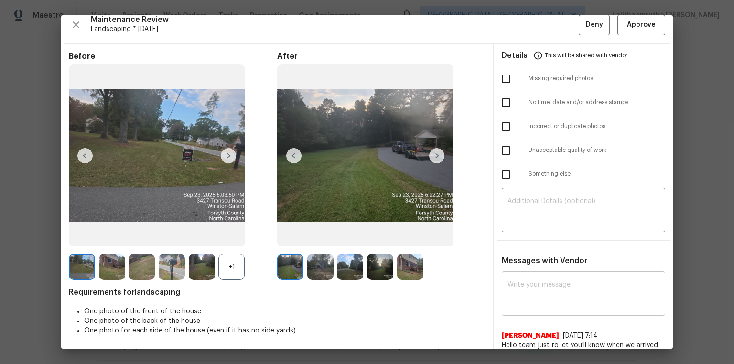
click at [522, 245] on div "x ​" at bounding box center [583, 295] width 163 height 42
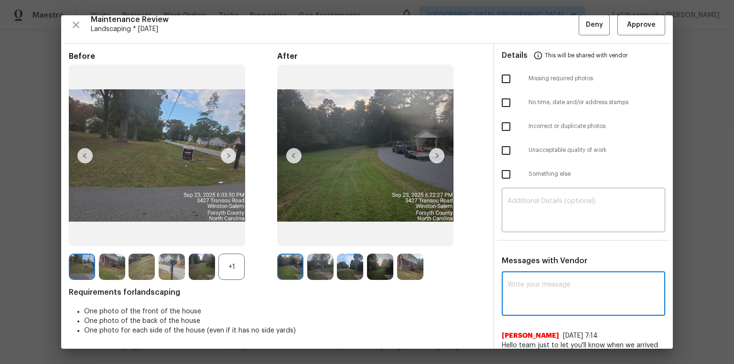
paste textarea "Maintenance Audit Team: Hello! Unfortunately, this landscaping visit completed …"
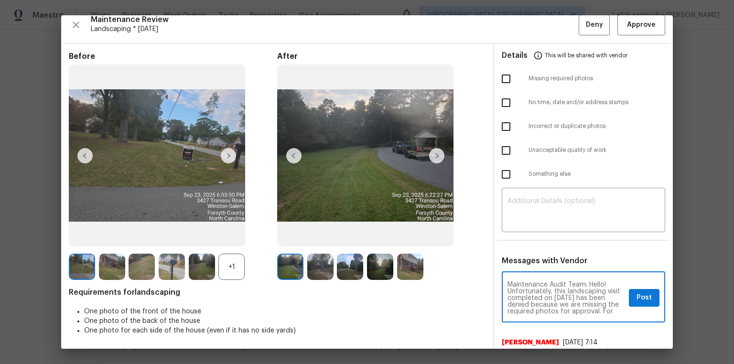
scroll to position [113, 0]
type textarea "Maintenance Audit Team: Hello! Unfortunately, this landscaping visit completed …"
click at [522, 216] on textarea at bounding box center [584, 211] width 152 height 27
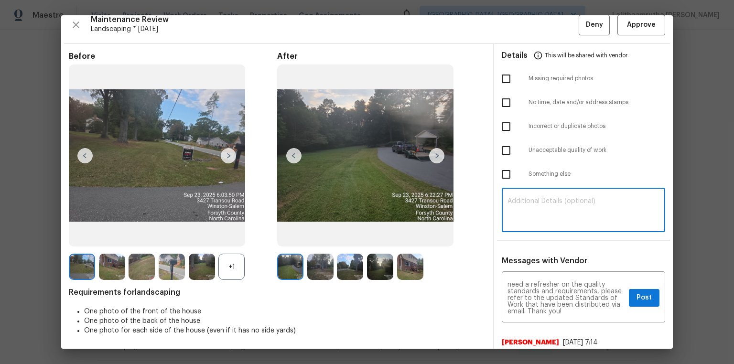
paste textarea "Maintenance Audit Team: Hello! Unfortunately, this landscaping visit completed …"
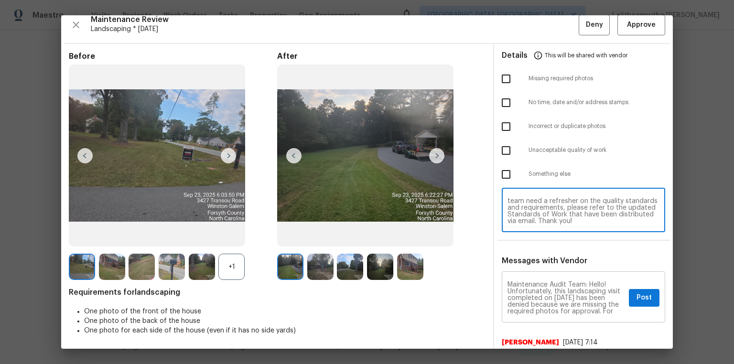
type textarea "Maintenance Audit Team: Hello! Unfortunately, this landscaping visit completed …"
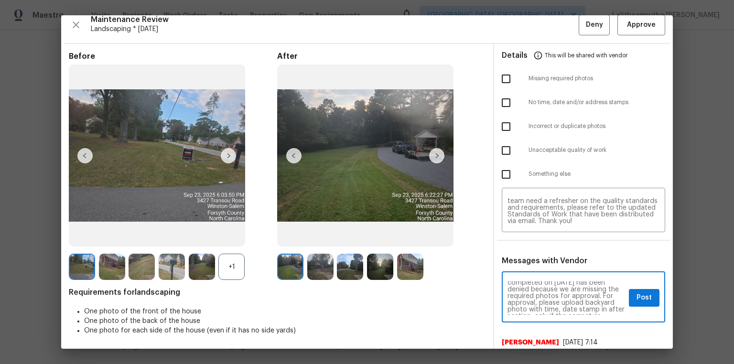
scroll to position [31, 0]
click at [522, 245] on span "Post" at bounding box center [644, 298] width 15 height 12
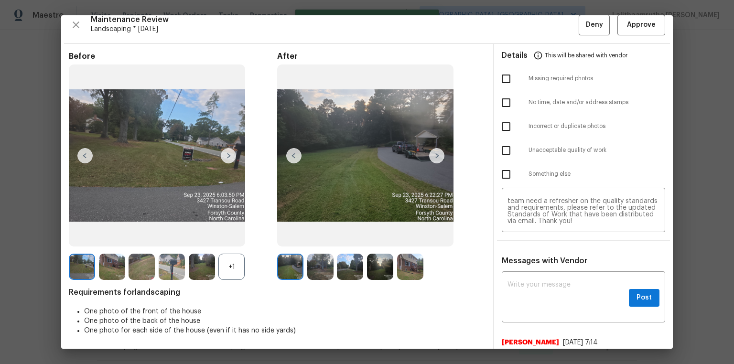
scroll to position [0, 0]
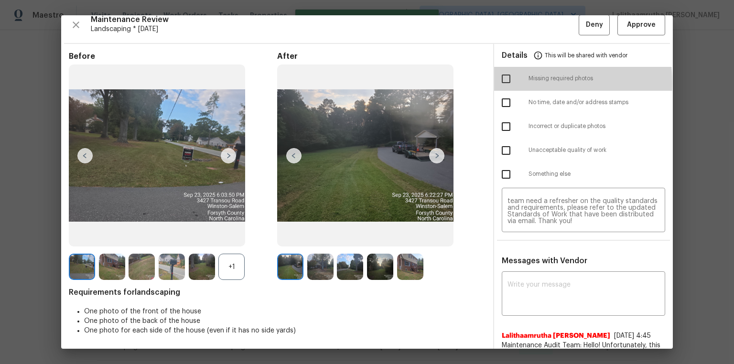
click at [500, 83] on input "checkbox" at bounding box center [506, 79] width 20 height 20
checkbox input "true"
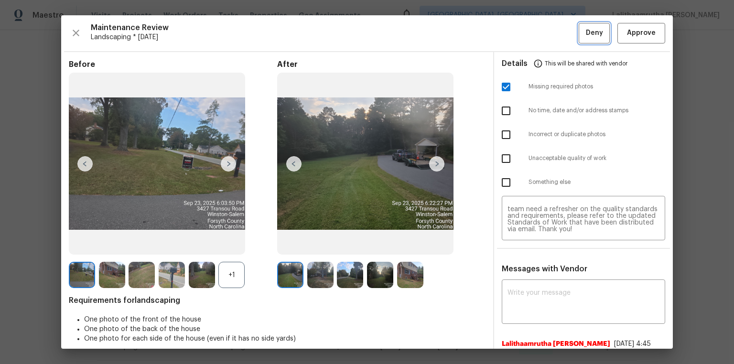
click at [522, 33] on button "Deny" at bounding box center [594, 33] width 31 height 21
